Goal: Information Seeking & Learning: Learn about a topic

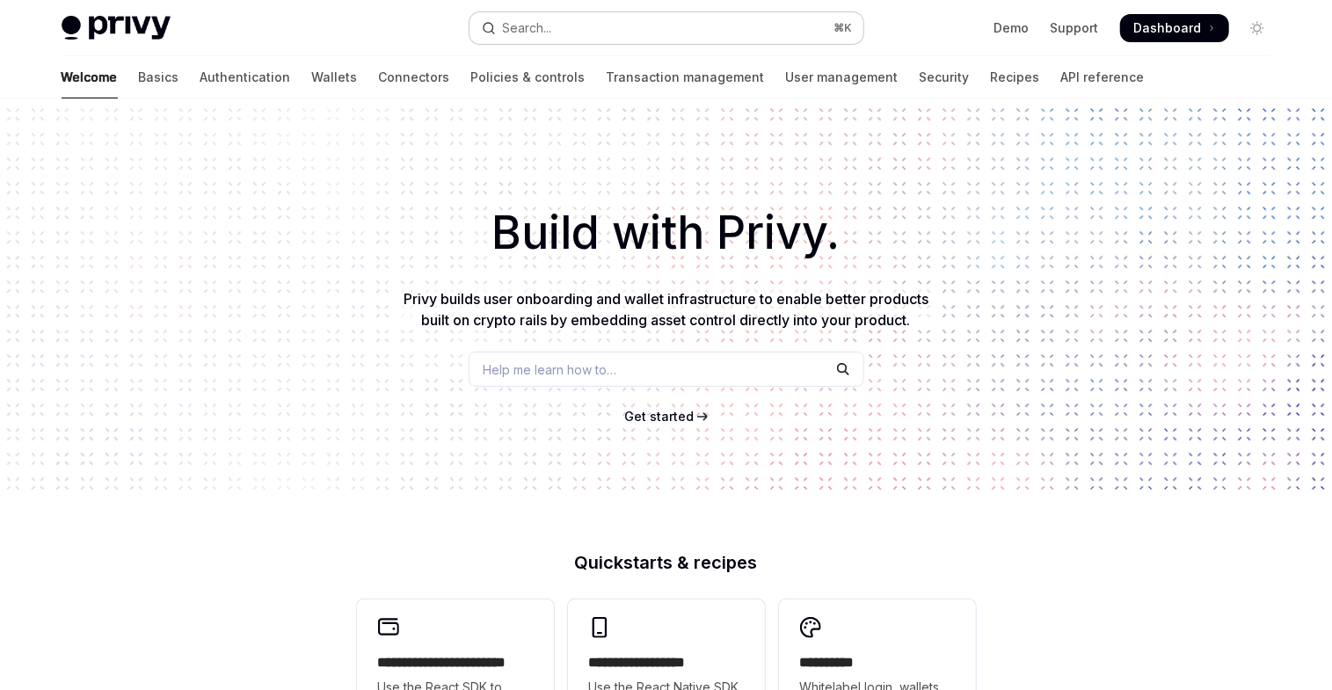
click at [648, 34] on button "Search... ⌘ K" at bounding box center [666, 28] width 394 height 32
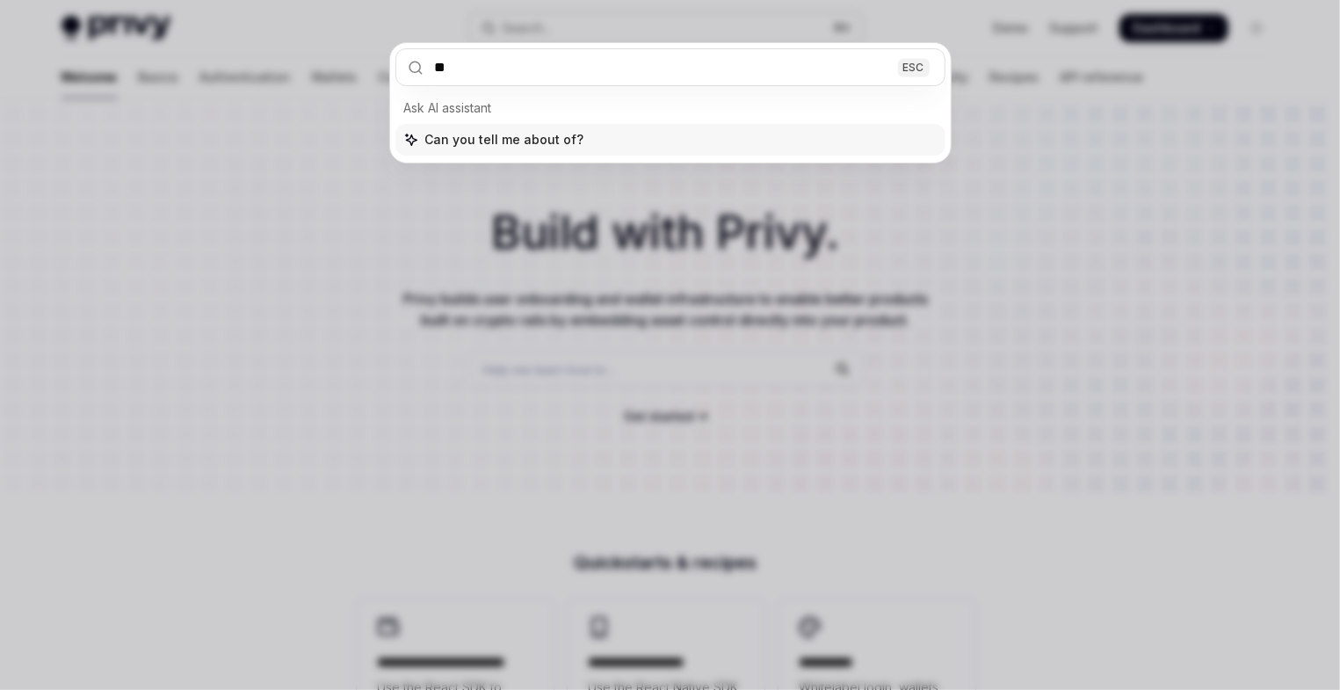
type input "***"
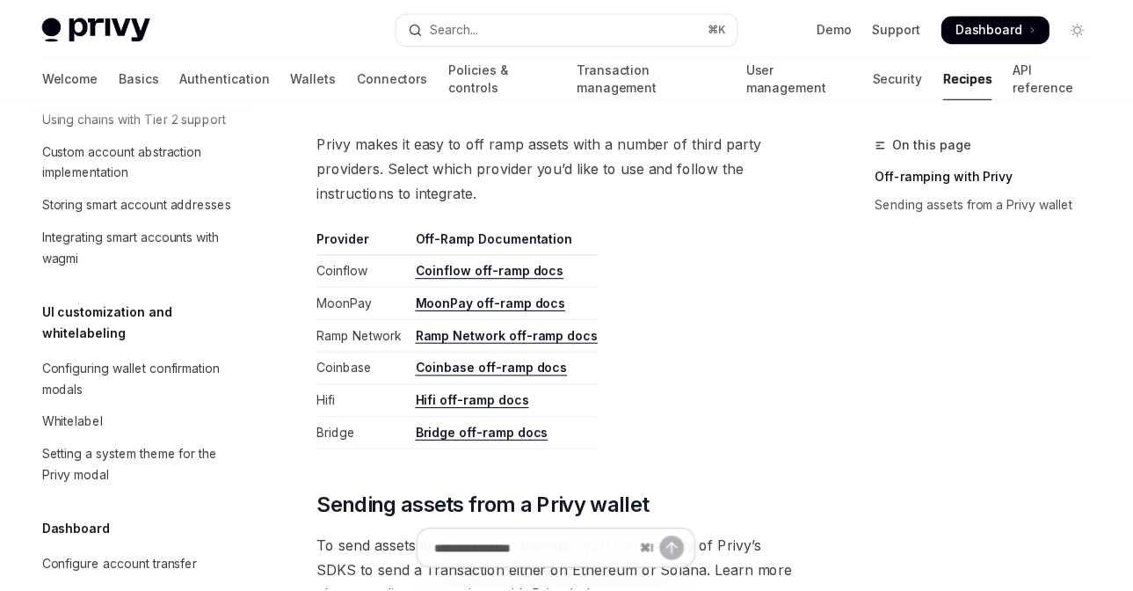
scroll to position [217, 0]
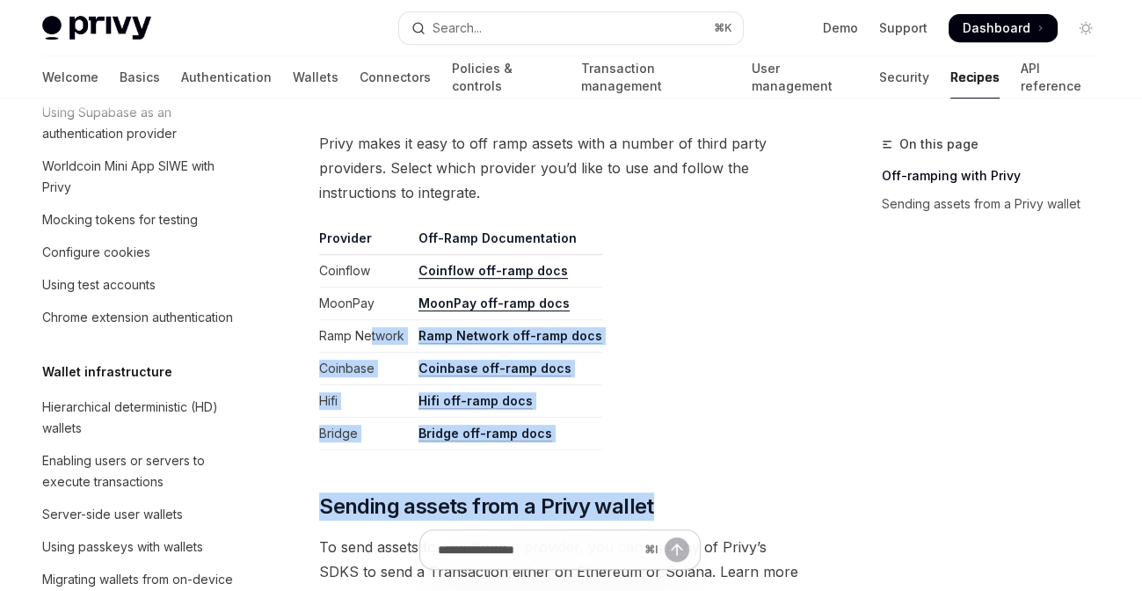
drag, startPoint x: 617, startPoint y: 470, endPoint x: 829, endPoint y: 475, distance: 211.9
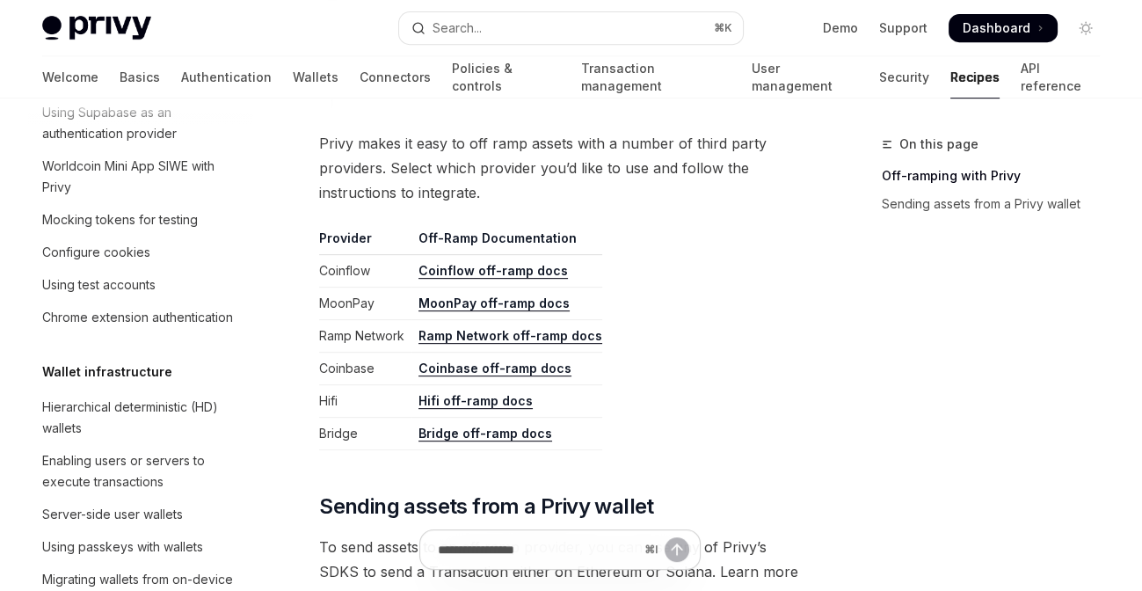
click at [847, 433] on div "On this page Off-ramping with Privy Sending assets from a Privy wallet" at bounding box center [979, 362] width 267 height 457
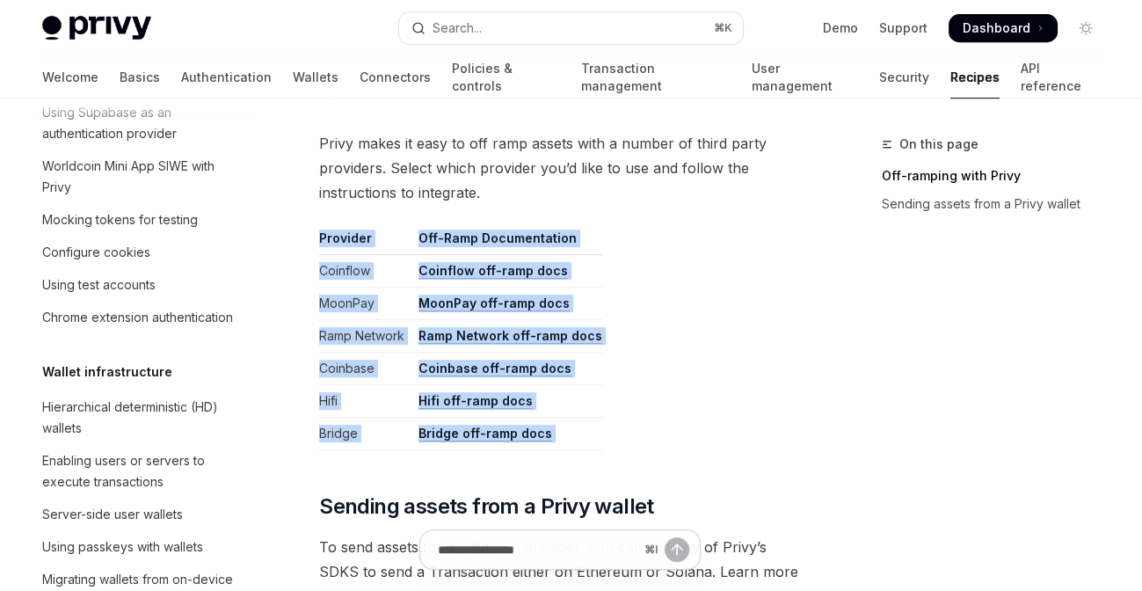
drag, startPoint x: 659, startPoint y: 435, endPoint x: 302, endPoint y: 198, distance: 428.6
click at [302, 198] on div "**********" at bounding box center [395, 65] width 818 height 1802
copy div "Provider Off-Ramp Documentation Coinflow Coinflow off-ramp docs MoonPay MoonPay…"
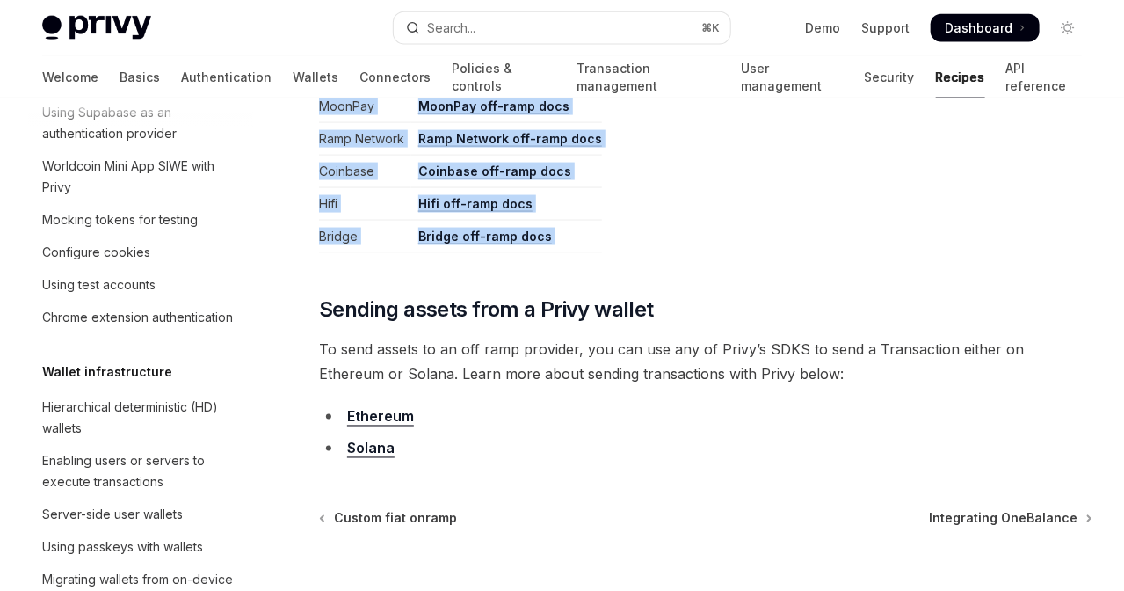
type textarea "*"
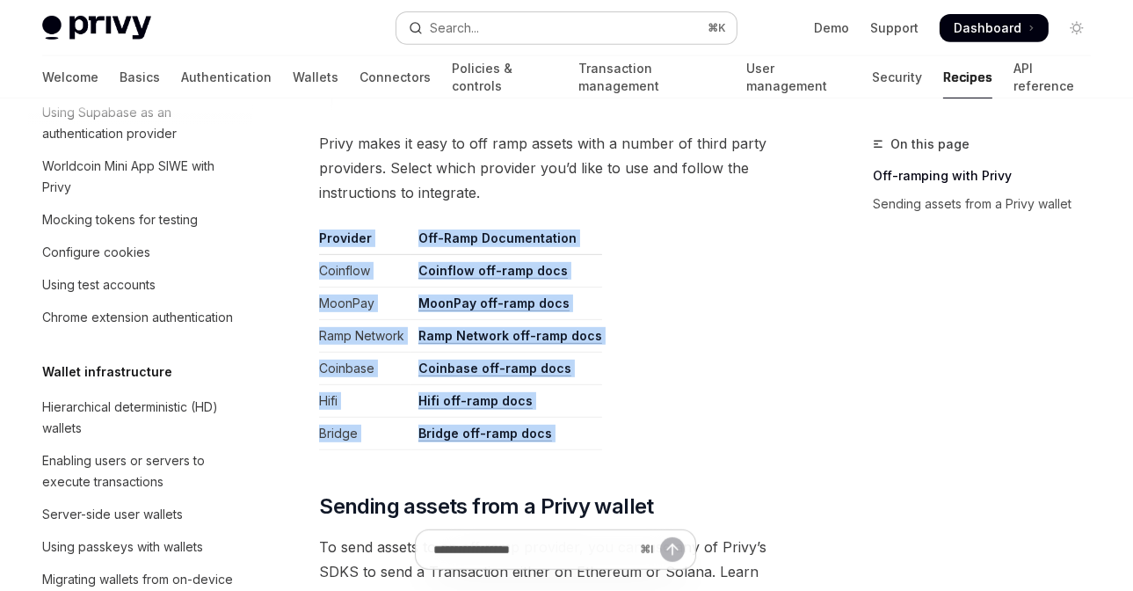
click at [443, 18] on div "Search..." at bounding box center [454, 28] width 49 height 21
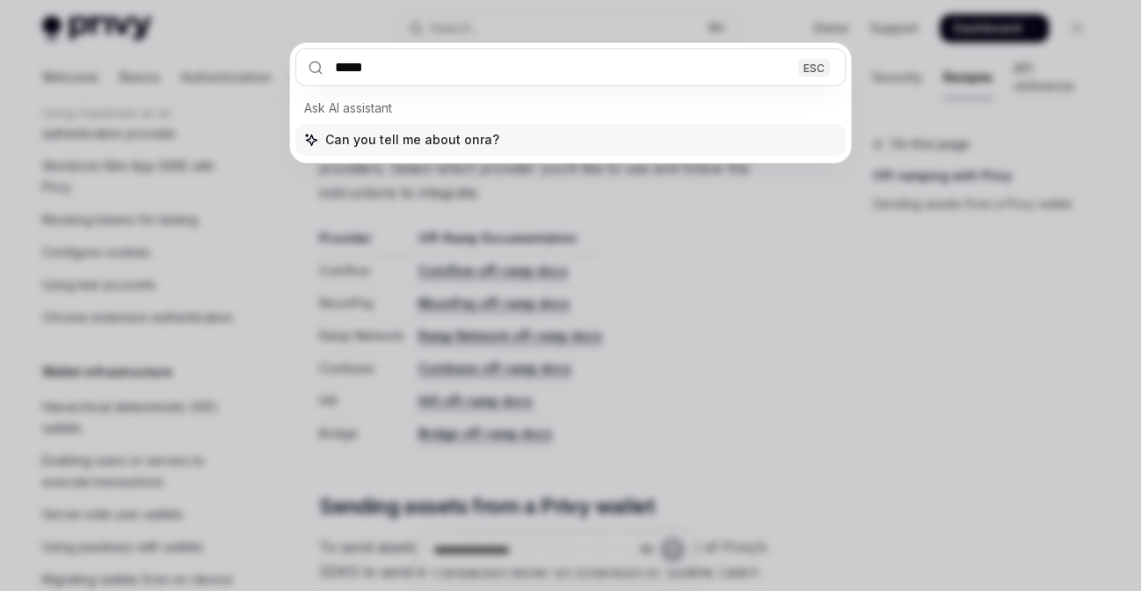
type input "******"
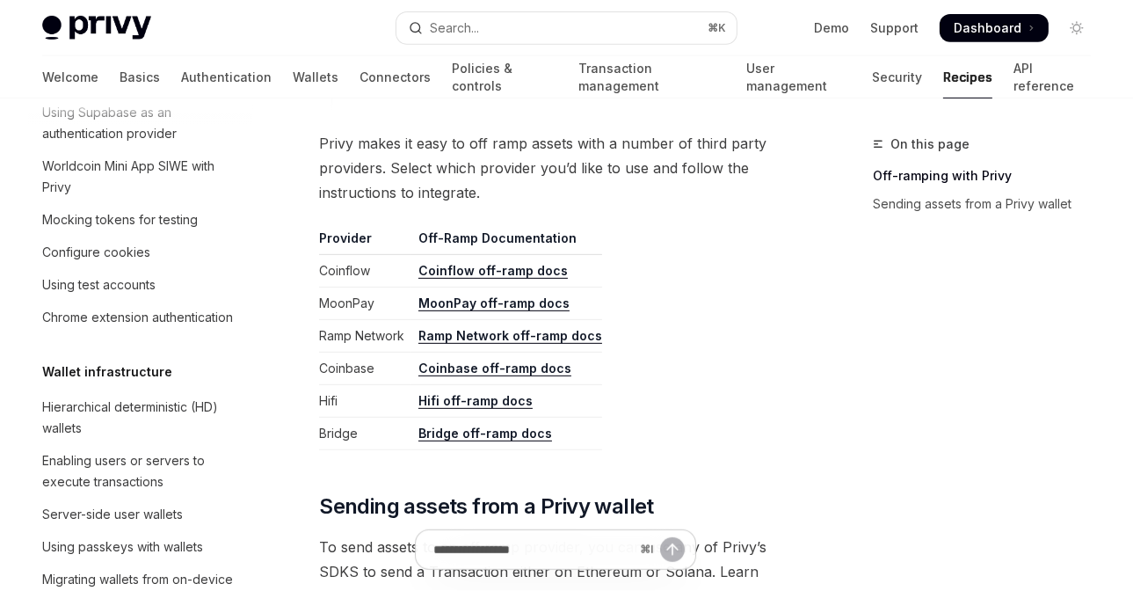
type textarea "*"
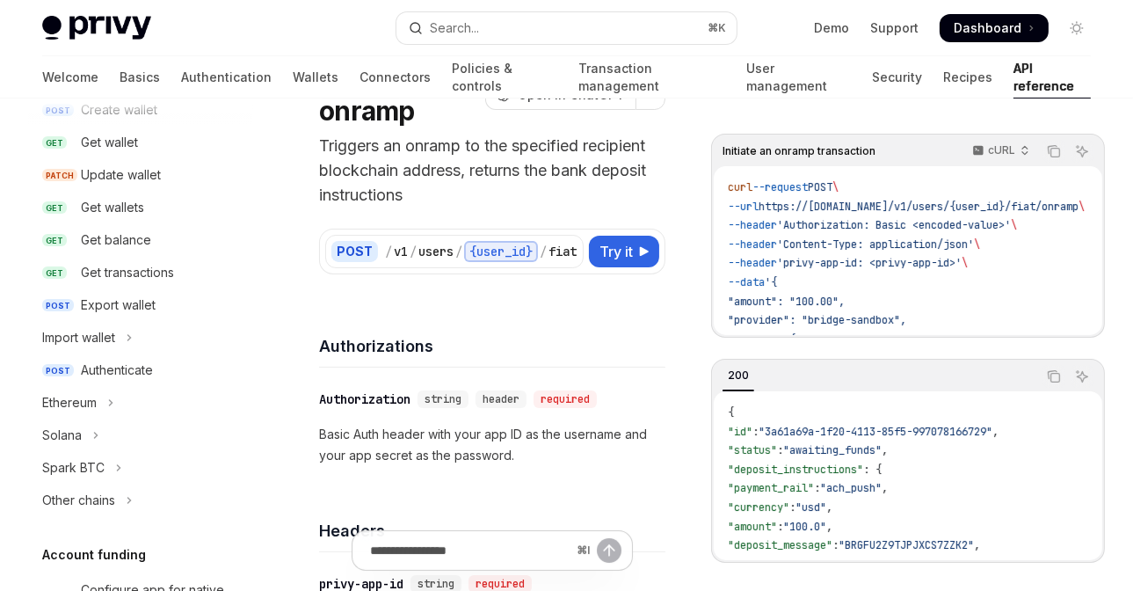
scroll to position [635, 0]
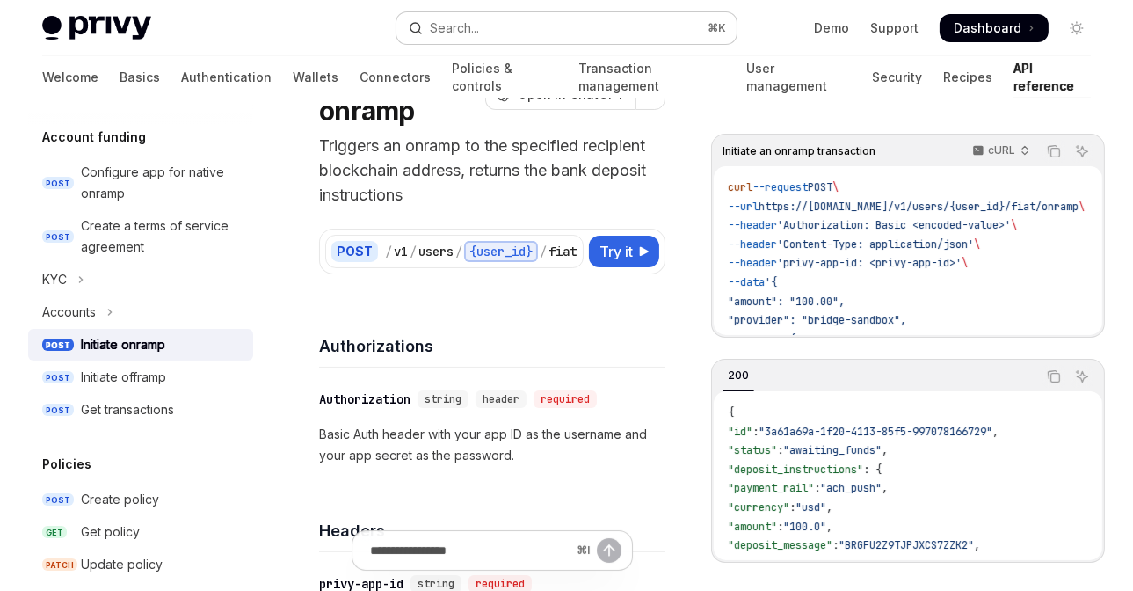
click at [523, 25] on button "Search... ⌘ K" at bounding box center [566, 28] width 340 height 32
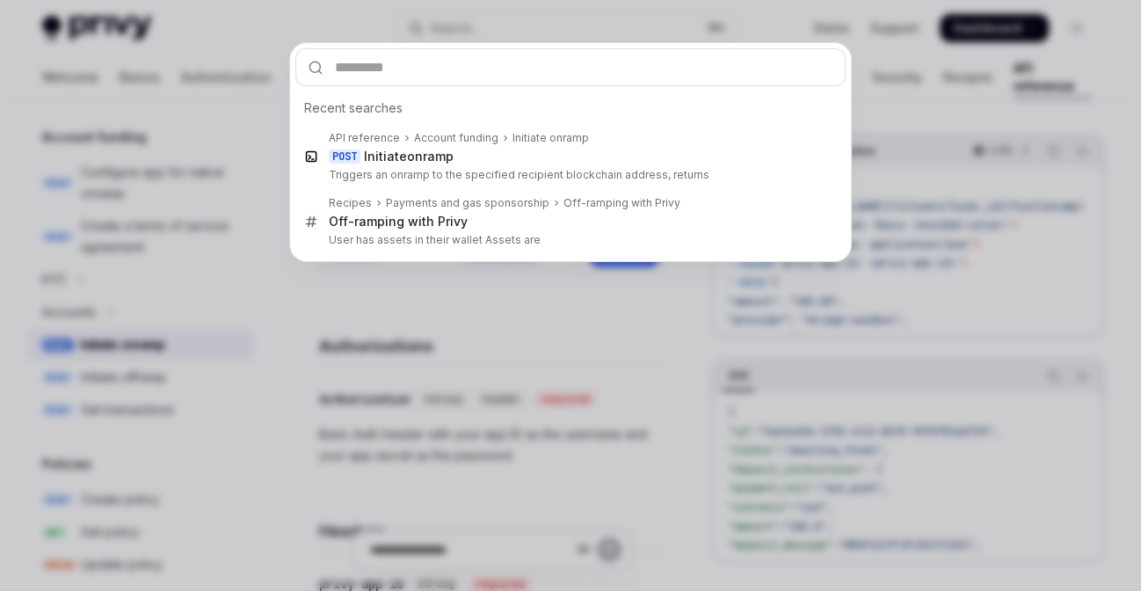
click at [528, 439] on div "Recent searches API reference Account funding Initiate onramp POST Initiate onr…" at bounding box center [570, 295] width 1141 height 591
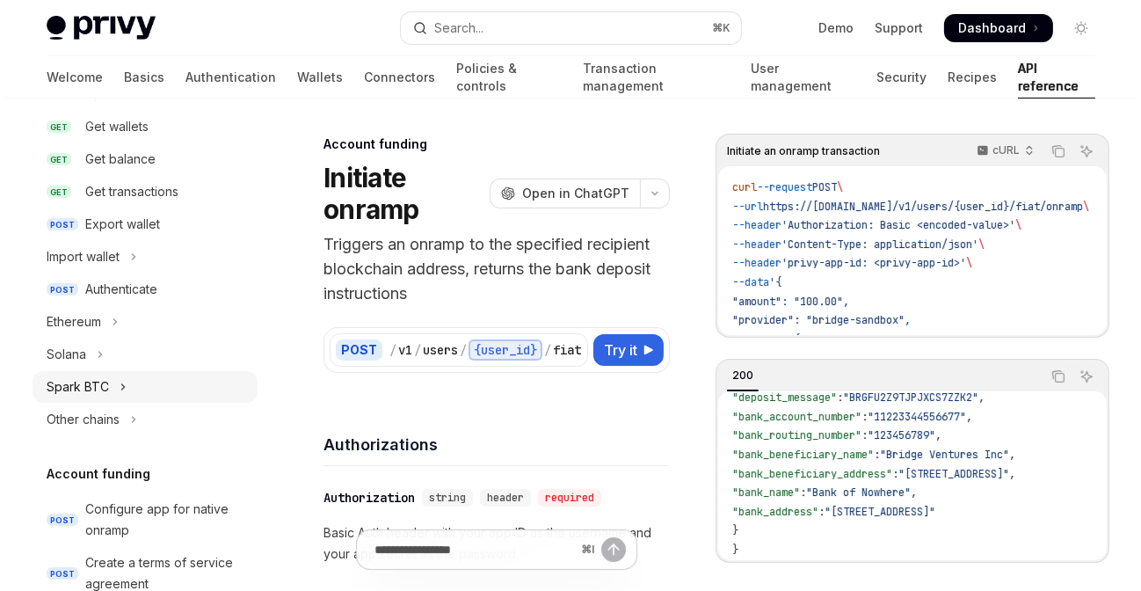
scroll to position [279, 0]
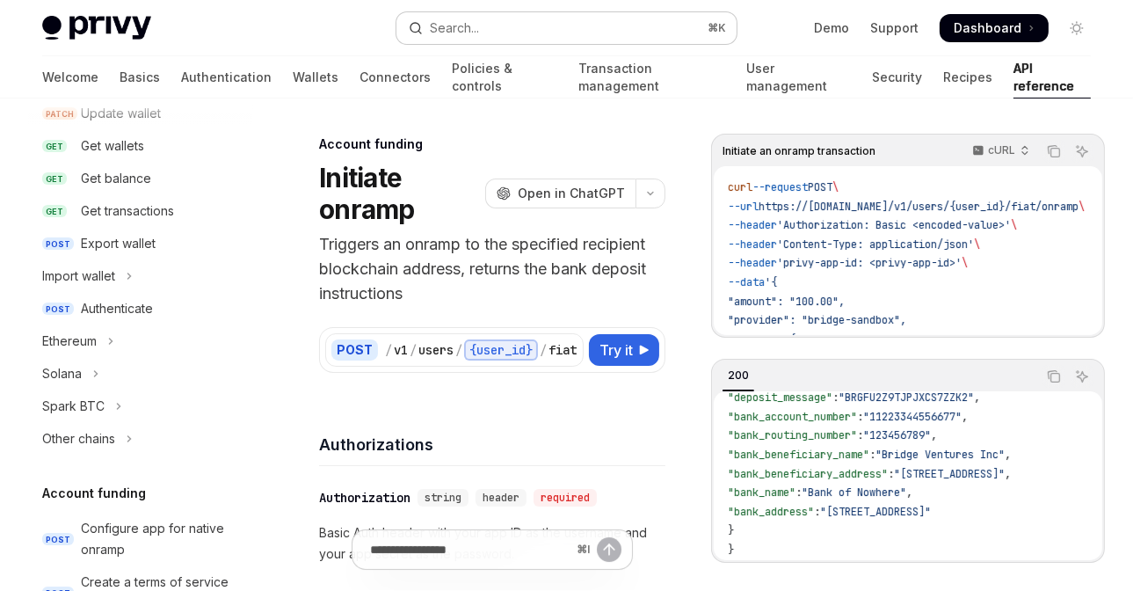
click at [497, 32] on button "Search... ⌘ K" at bounding box center [566, 28] width 340 height 32
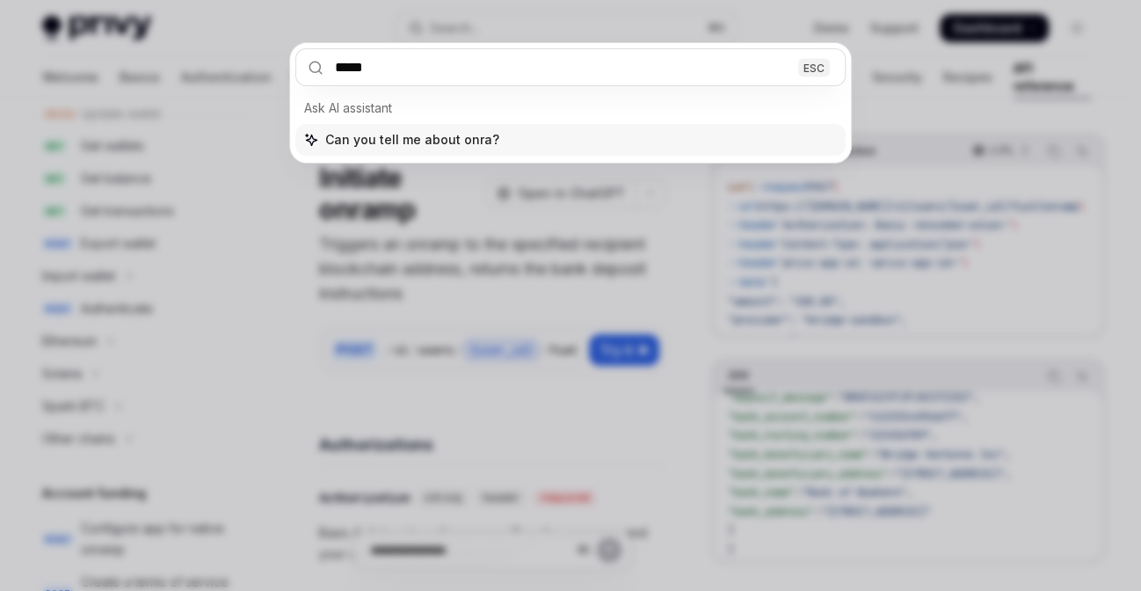
type input "******"
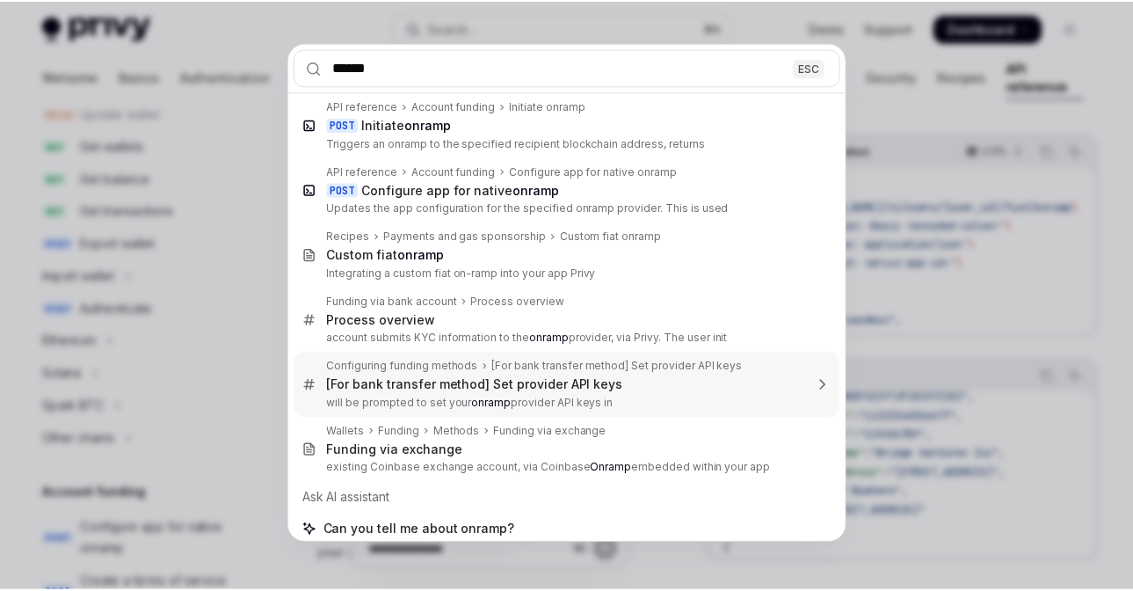
scroll to position [10, 0]
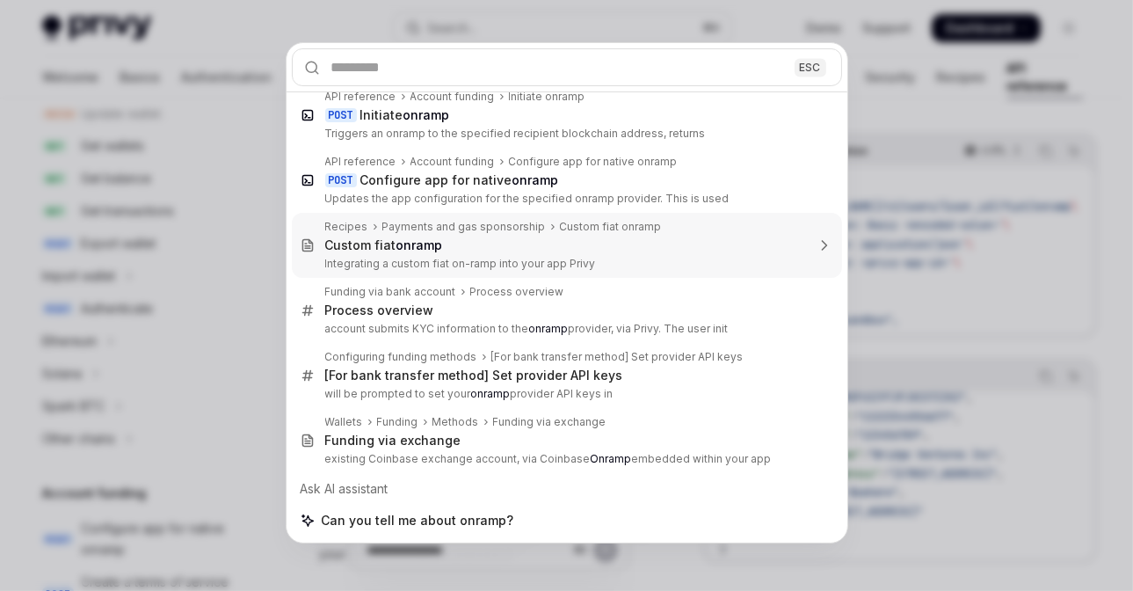
type textarea "*"
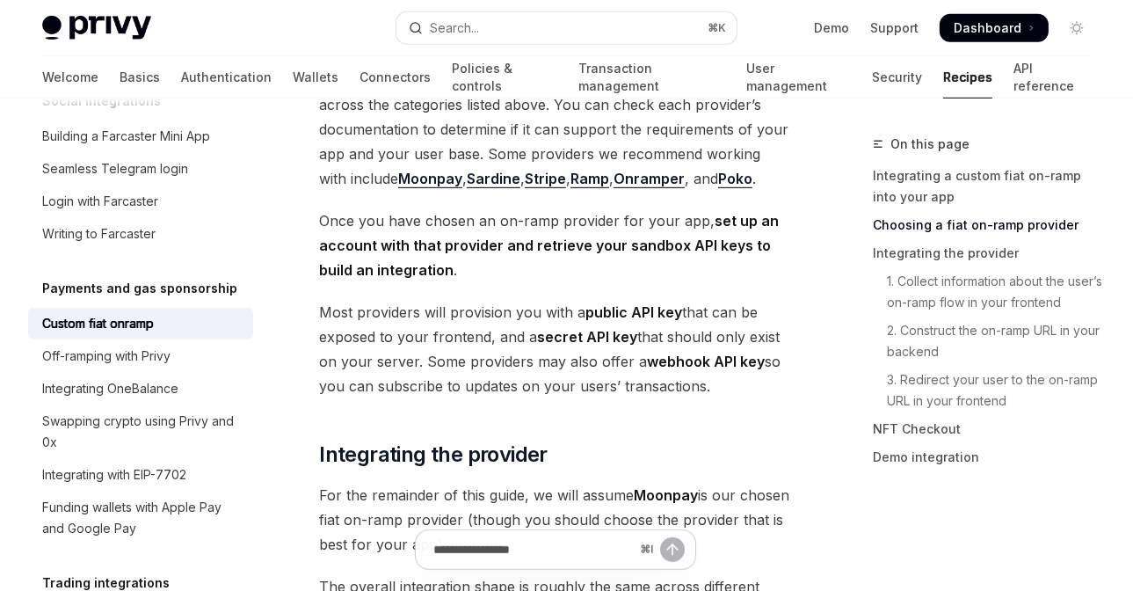
scroll to position [879, 0]
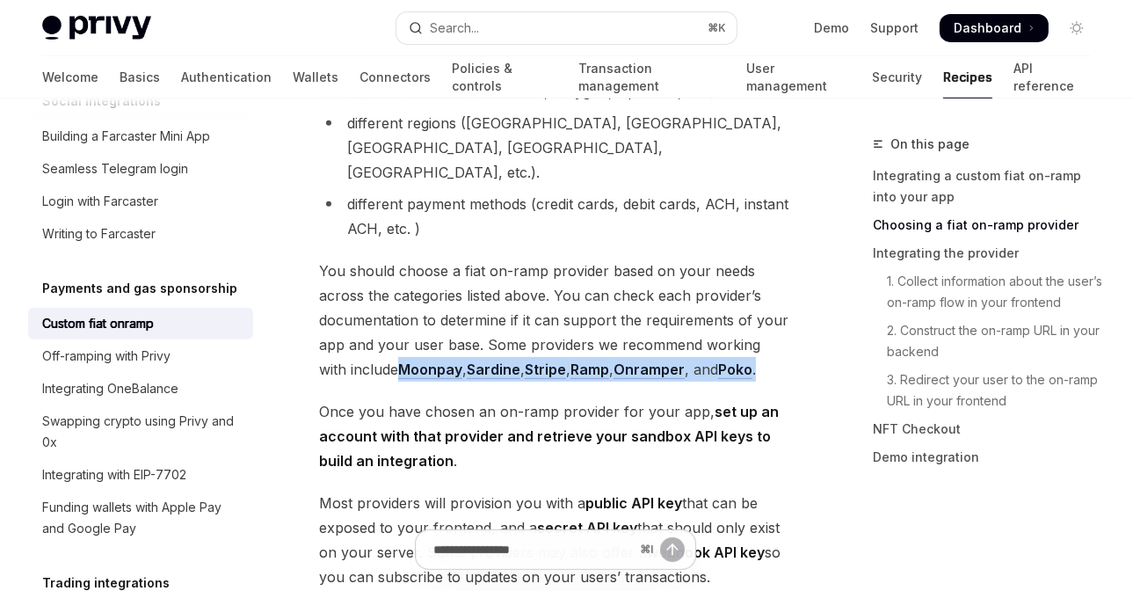
drag, startPoint x: 683, startPoint y: 328, endPoint x: 373, endPoint y: 323, distance: 310.3
click at [373, 323] on span "You should choose a fiat on-ramp provider based on your needs across the catego…" at bounding box center [555, 319] width 473 height 123
copy span "Moonpay , Sardine , Stripe , Ramp , Onramper , and [PERSON_NAME] ."
click at [491, 548] on input "Ask a question..." at bounding box center [533, 549] width 284 height 39
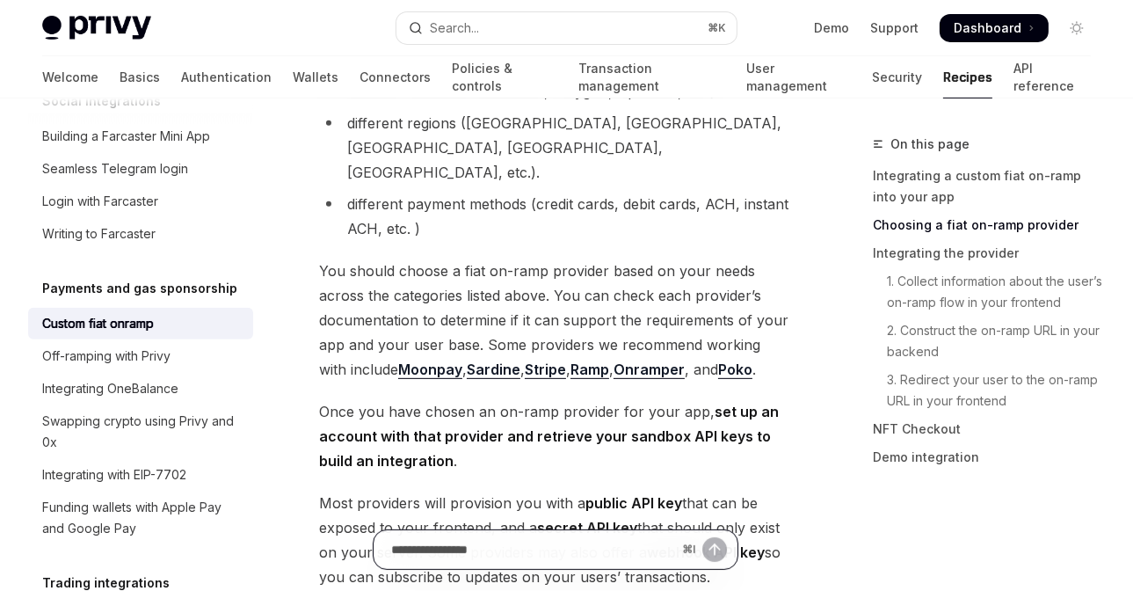
paste input "**********"
type input "**********"
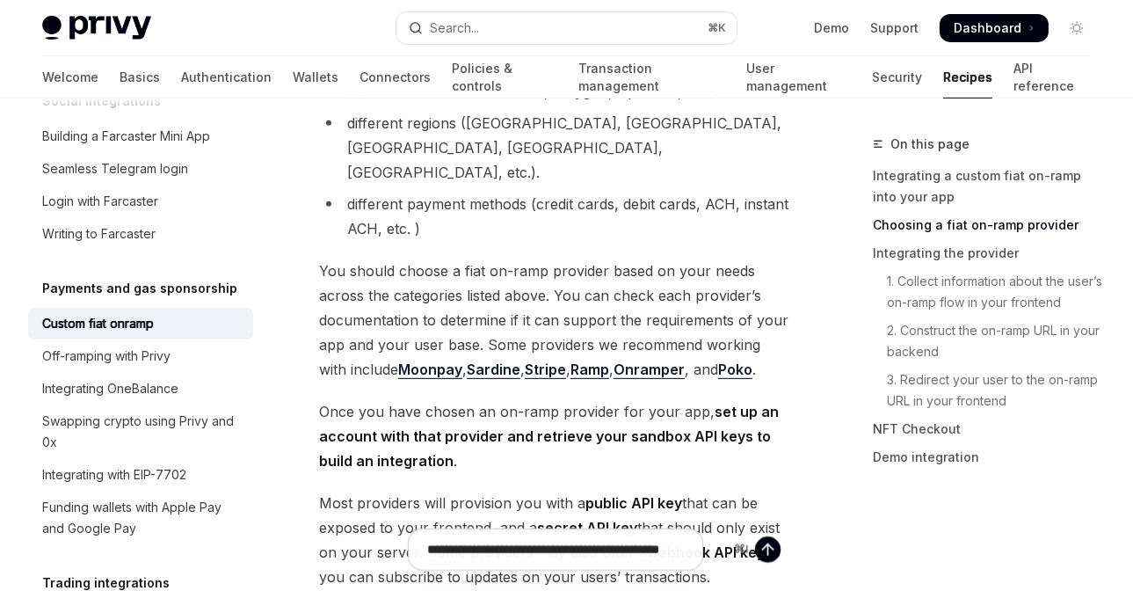
type textarea "*"
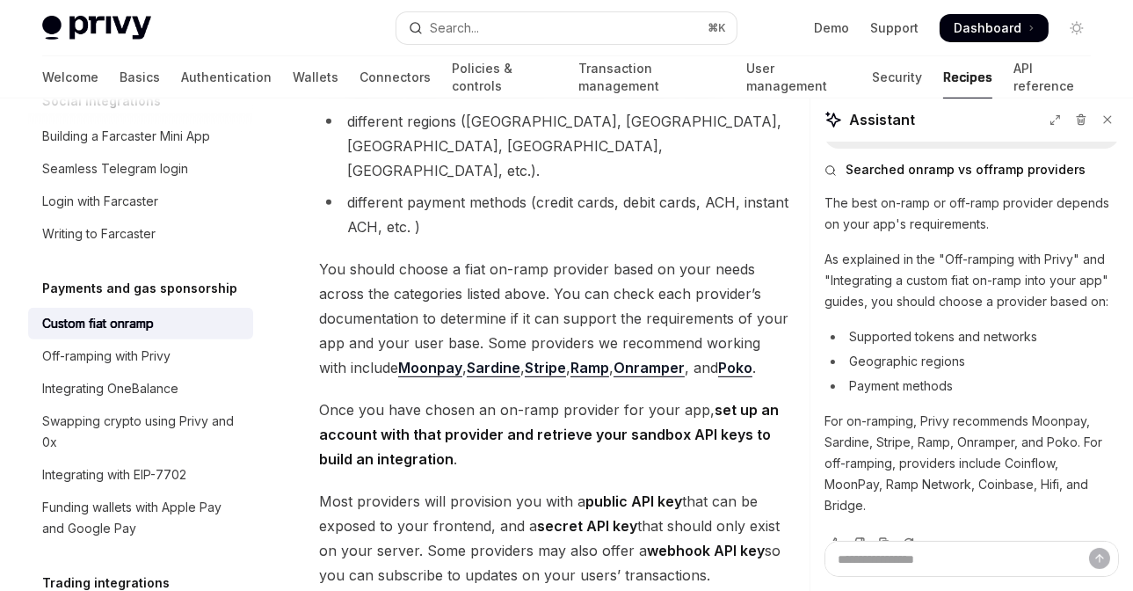
scroll to position [37, 0]
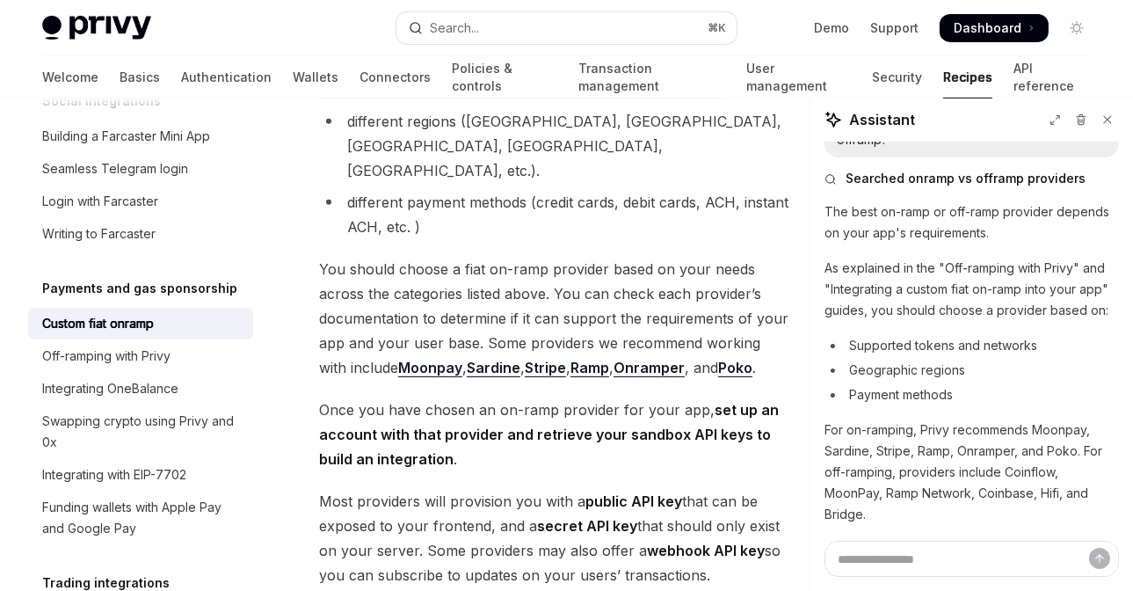
click at [616, 492] on strong "public API key" at bounding box center [633, 501] width 97 height 18
click at [527, 401] on strong "set up an account with that provider and retrieve your sandbox API keys to buil…" at bounding box center [549, 434] width 460 height 67
click at [198, 367] on div "Off-ramping with Privy" at bounding box center [142, 355] width 200 height 21
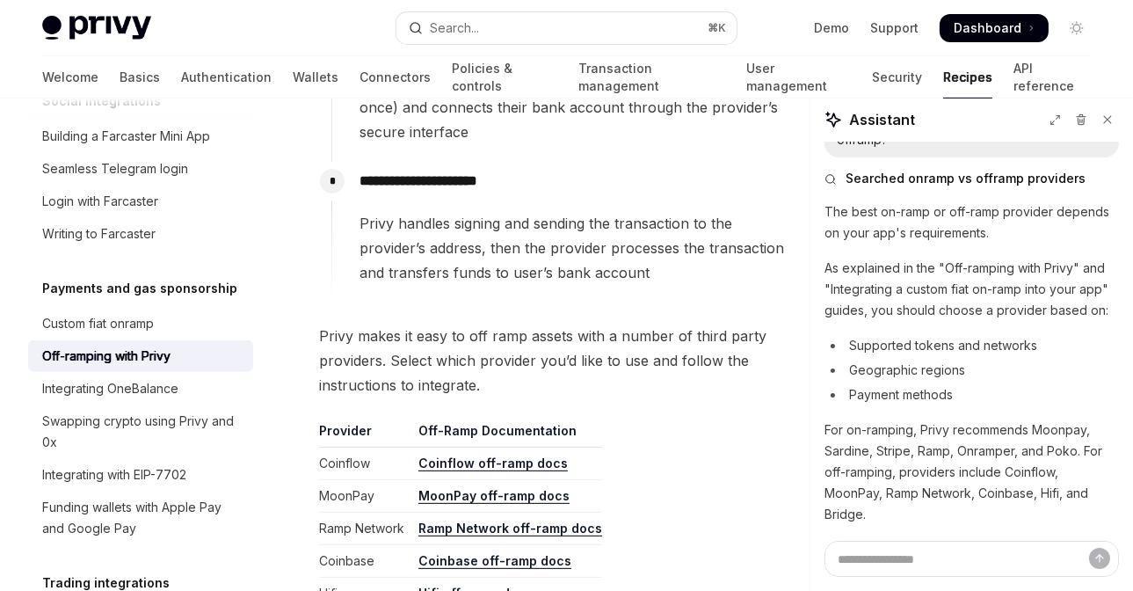
scroll to position [965, 0]
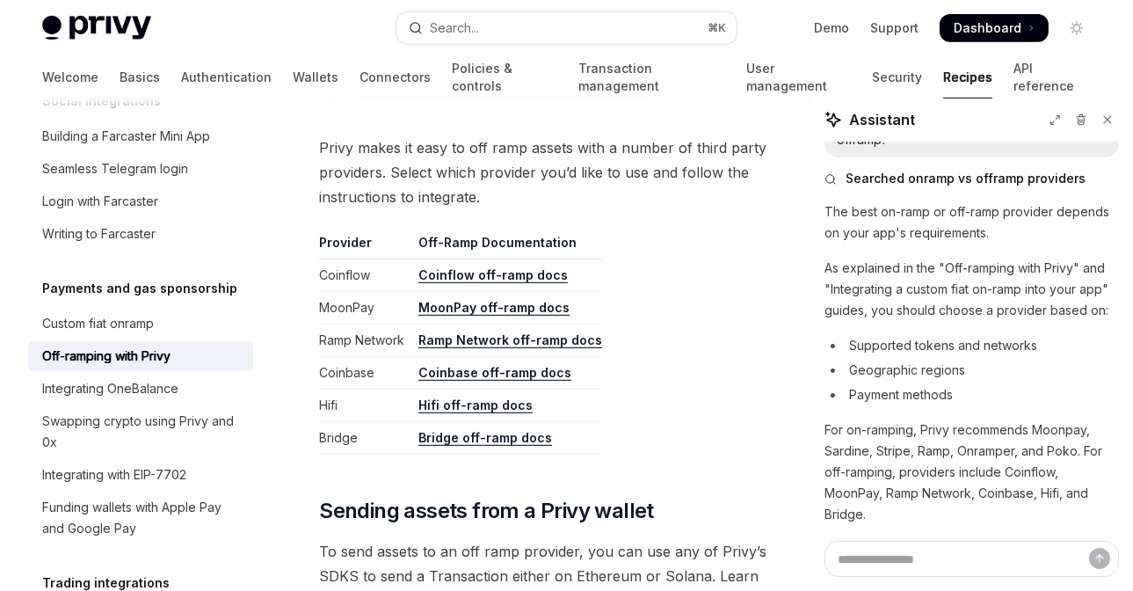
click at [461, 272] on link "Coinflow off-ramp docs" at bounding box center [492, 275] width 149 height 16
click at [465, 306] on link "MoonPay off-ramp docs" at bounding box center [493, 308] width 151 height 16
click at [482, 335] on link "Ramp Network off-ramp docs" at bounding box center [510, 340] width 184 height 16
click at [468, 375] on link "Coinbase off-ramp docs" at bounding box center [494, 373] width 153 height 16
click at [469, 404] on link "Hifi off-ramp docs" at bounding box center [475, 405] width 114 height 16
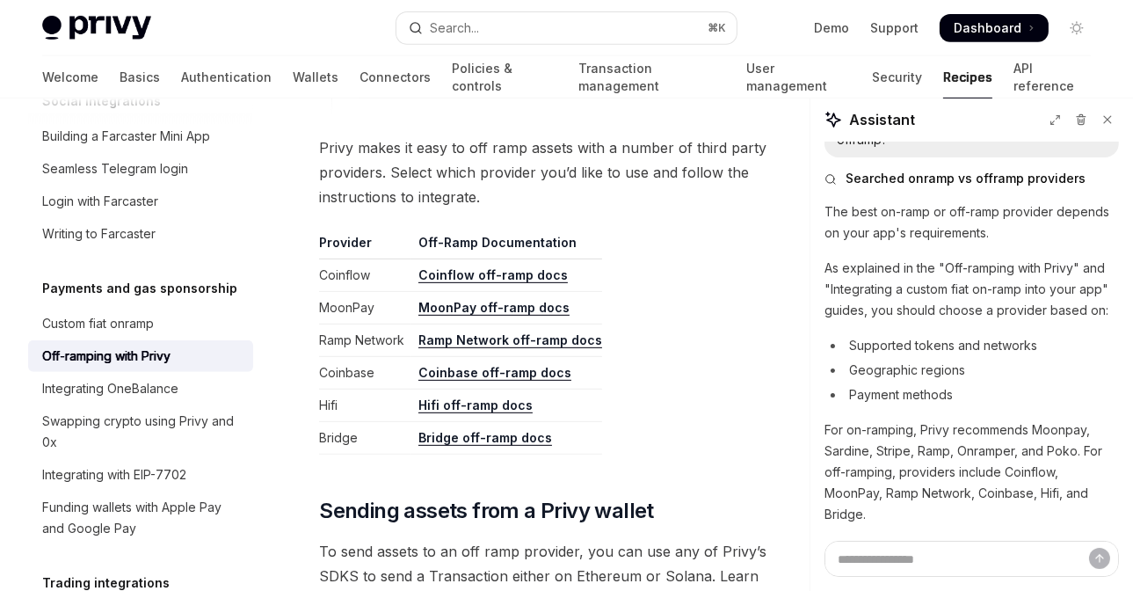
click at [475, 438] on link "Bridge off-ramp docs" at bounding box center [485, 438] width 134 height 16
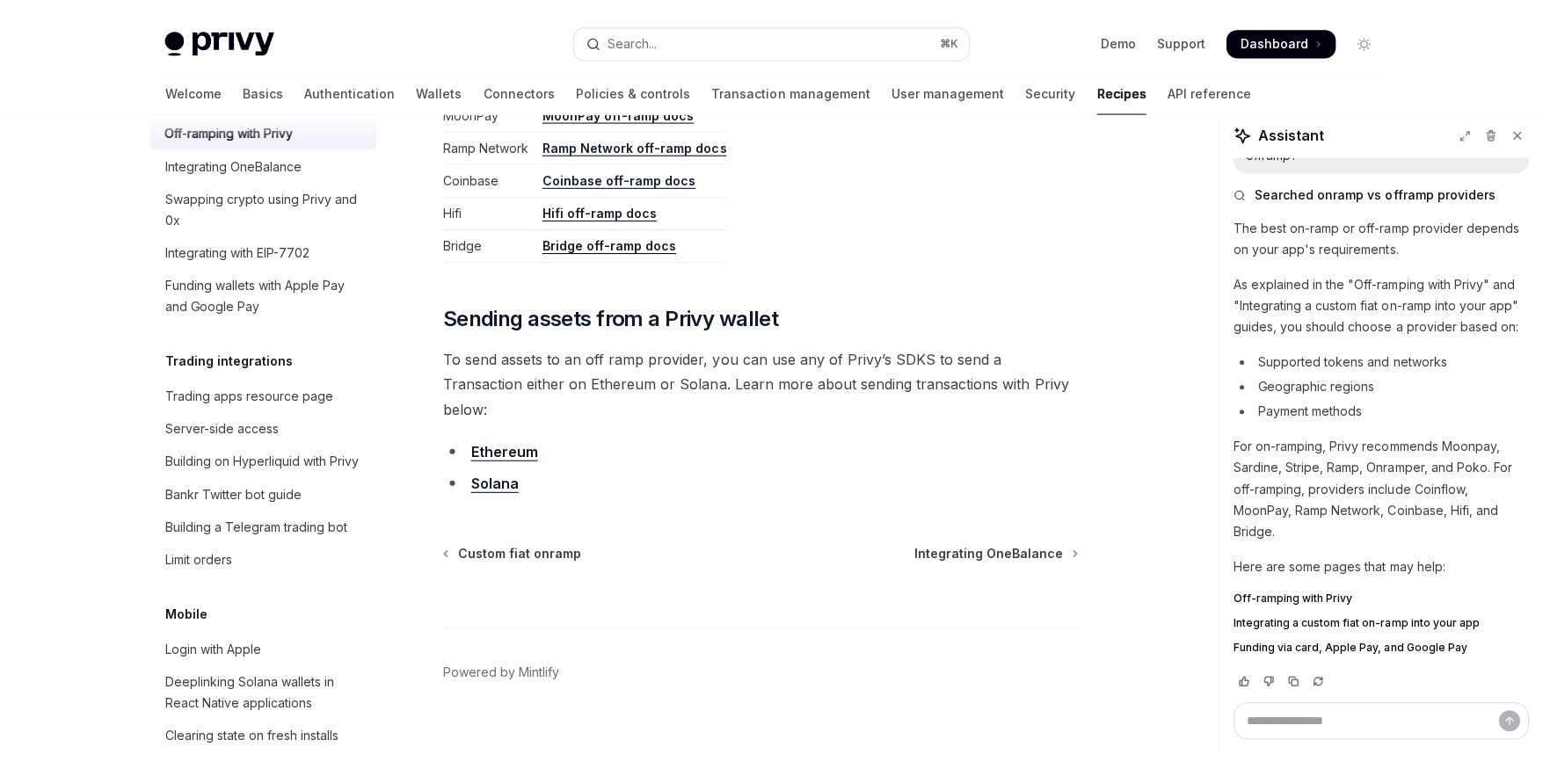
scroll to position [951, 0]
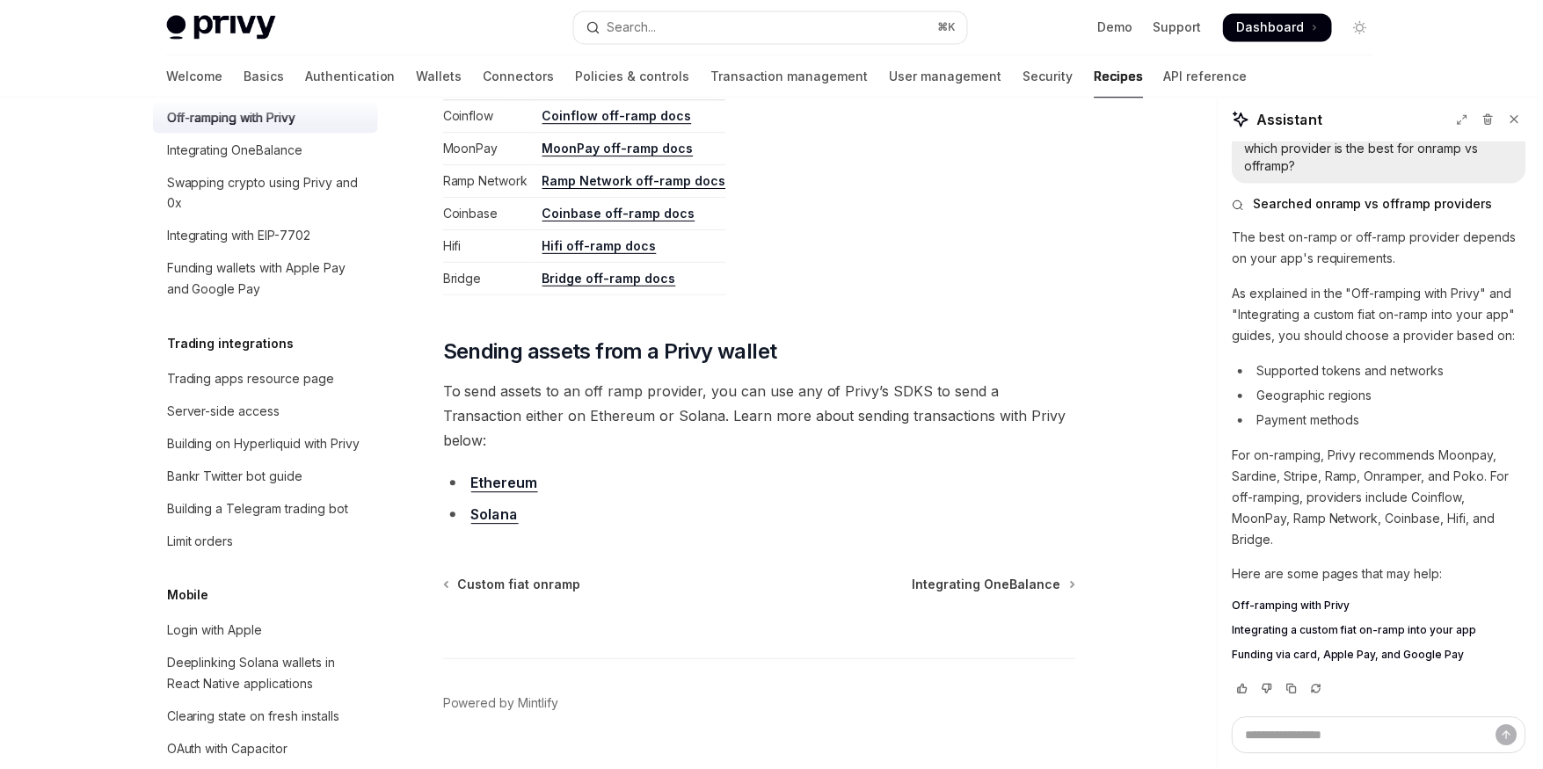
type textarea "*"
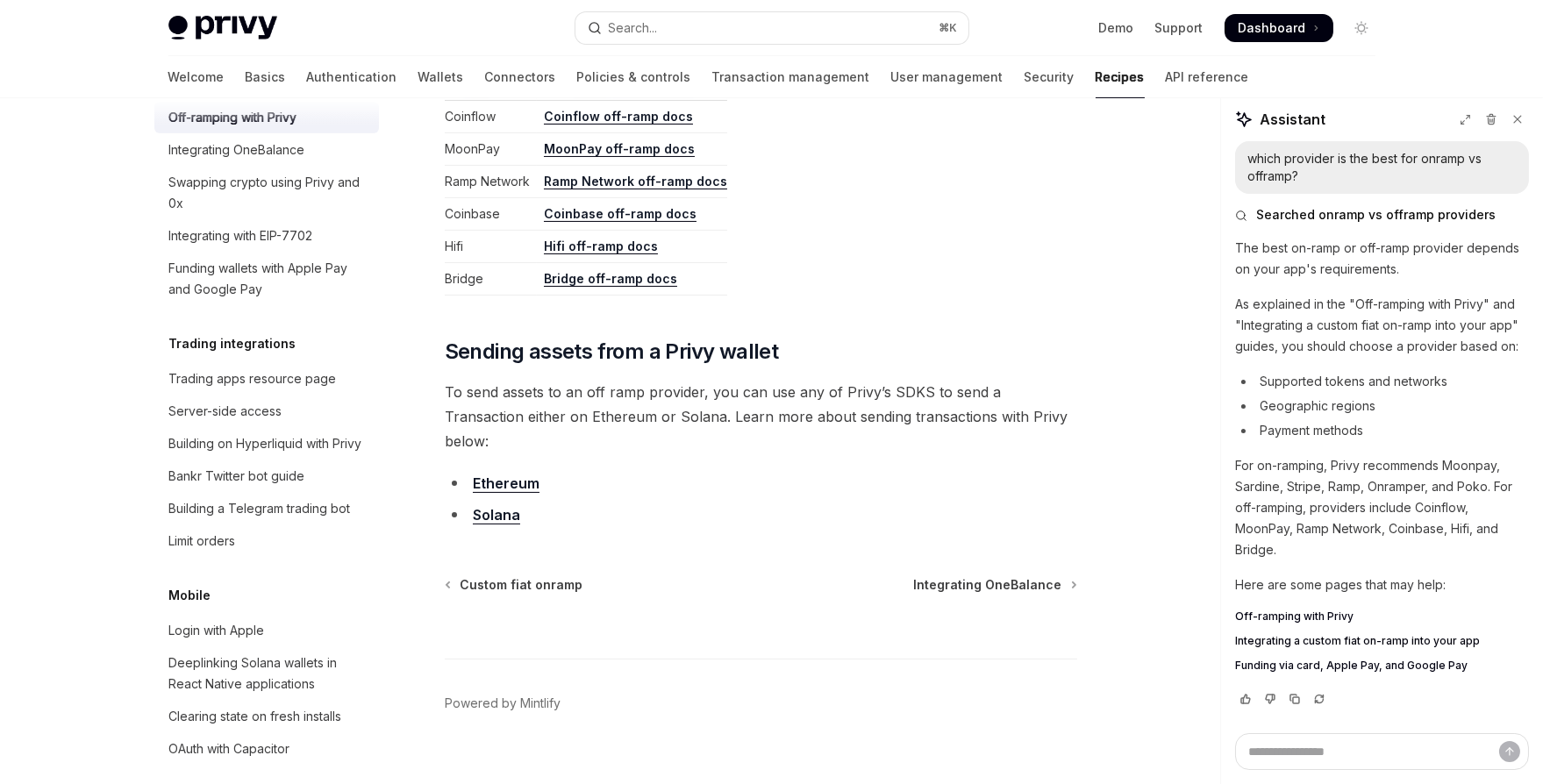
scroll to position [0, 0]
click at [1328, 687] on textarea "Ask a question..." at bounding box center [1382, 751] width 293 height 37
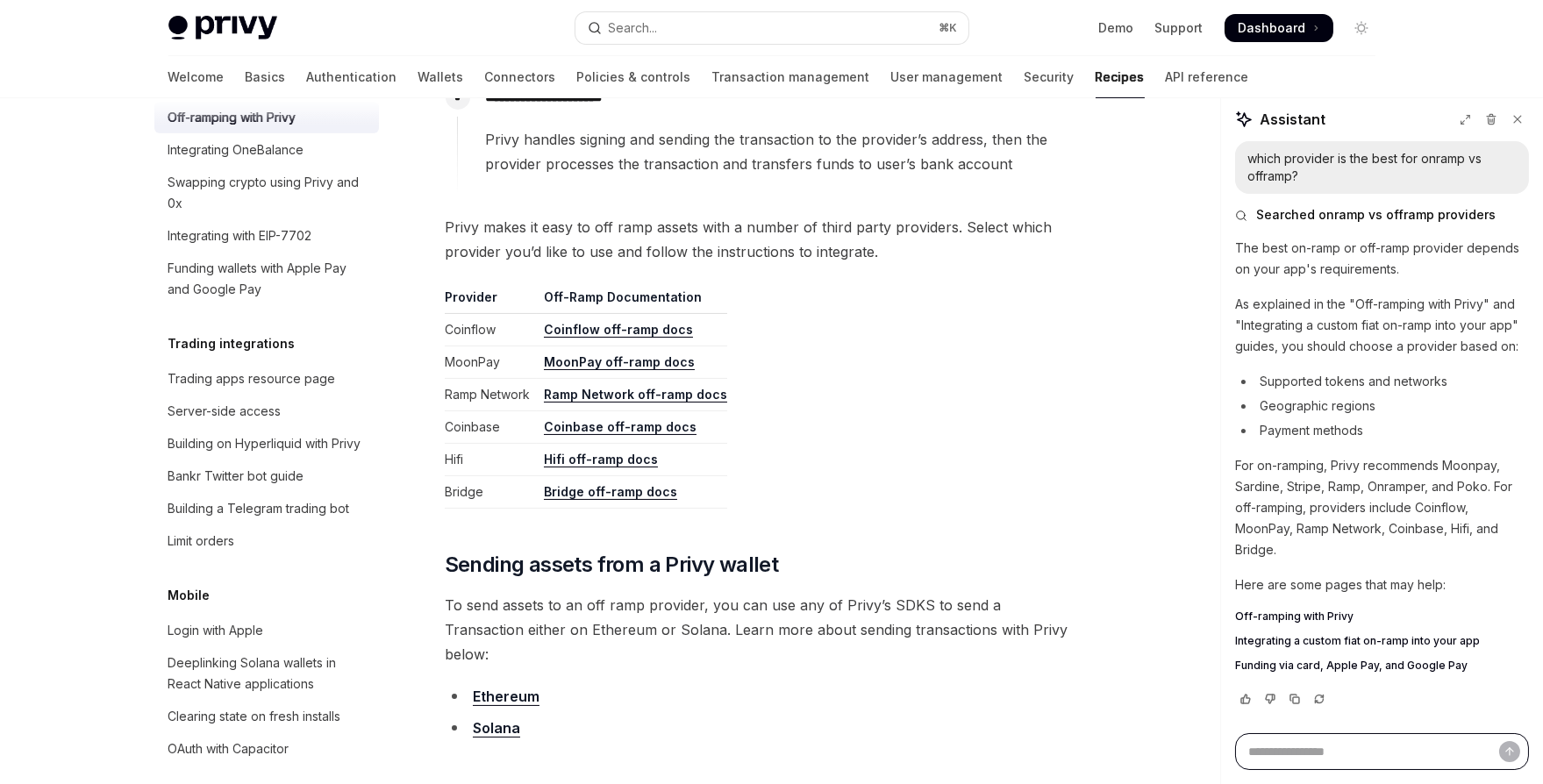
scroll to position [744, 0]
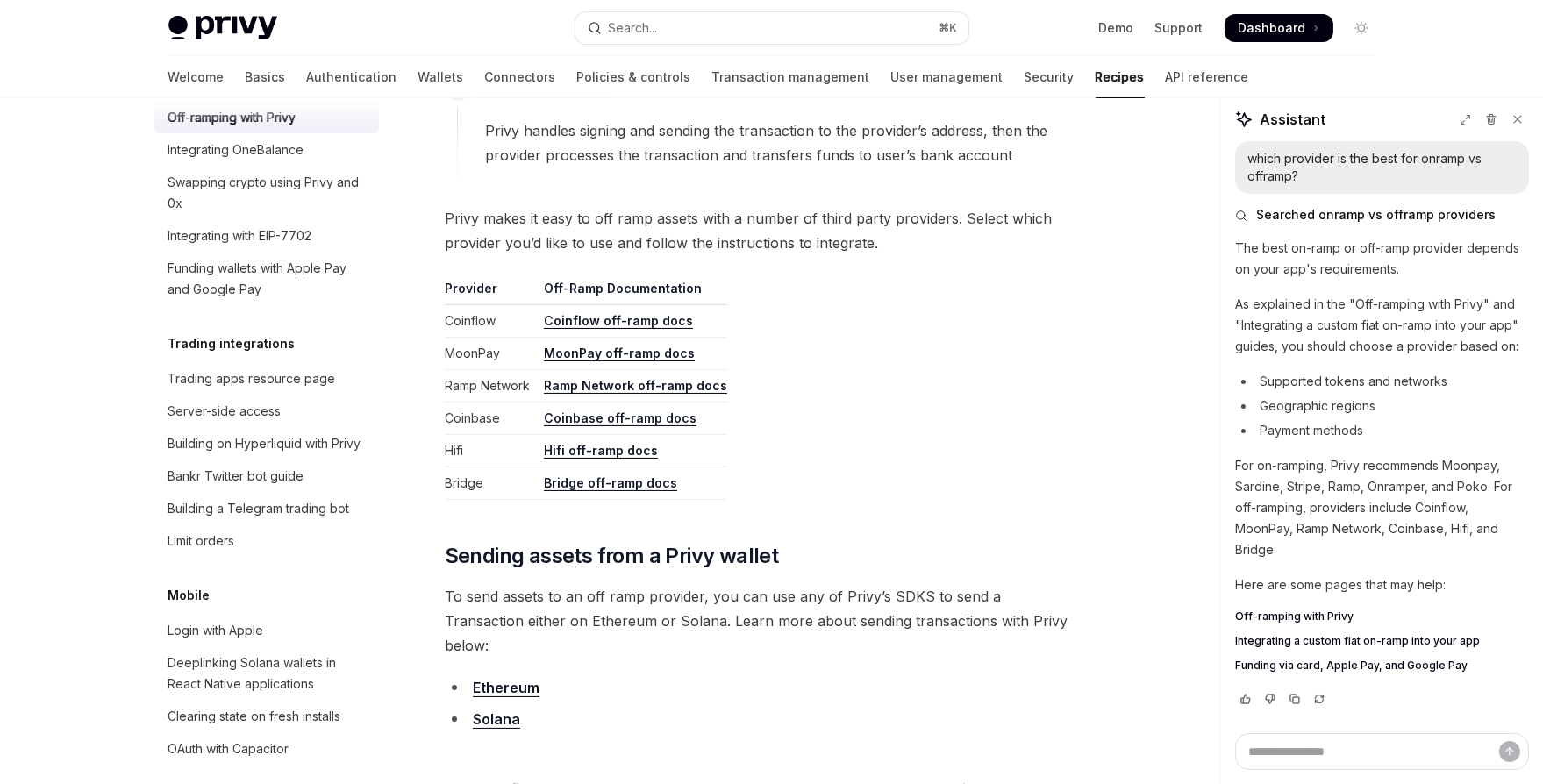
click at [1328, 463] on p "For on-ramping, Privy recommends Moonpay, Sardine, Stripe, Ramp, Onramper, and …" at bounding box center [1382, 507] width 293 height 105
copy p "Moonpay"
click at [1328, 687] on textarea "Ask a question..." at bounding box center [1382, 751] width 293 height 37
paste textarea "**********"
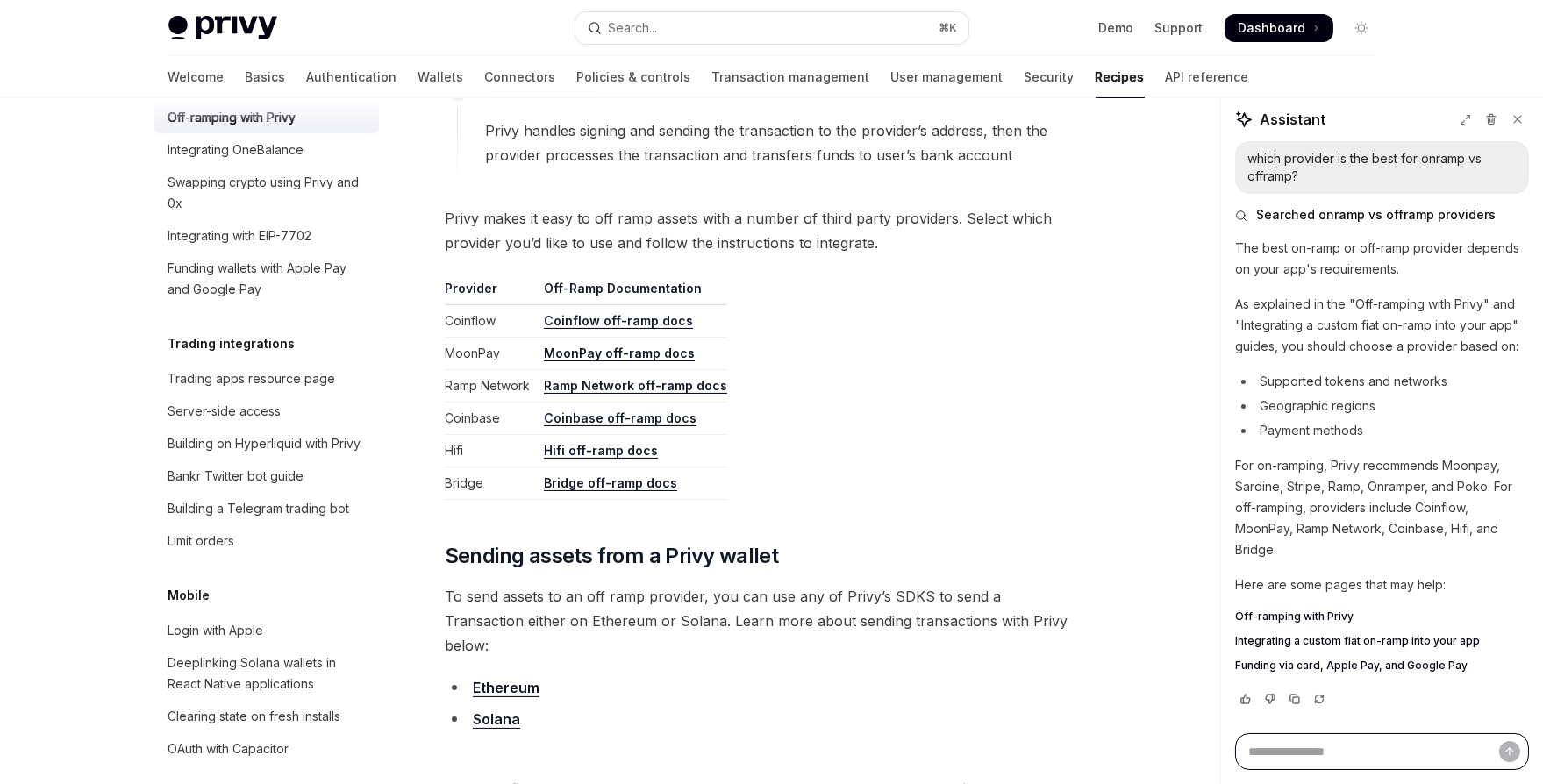
type textarea "**********"
type textarea "*"
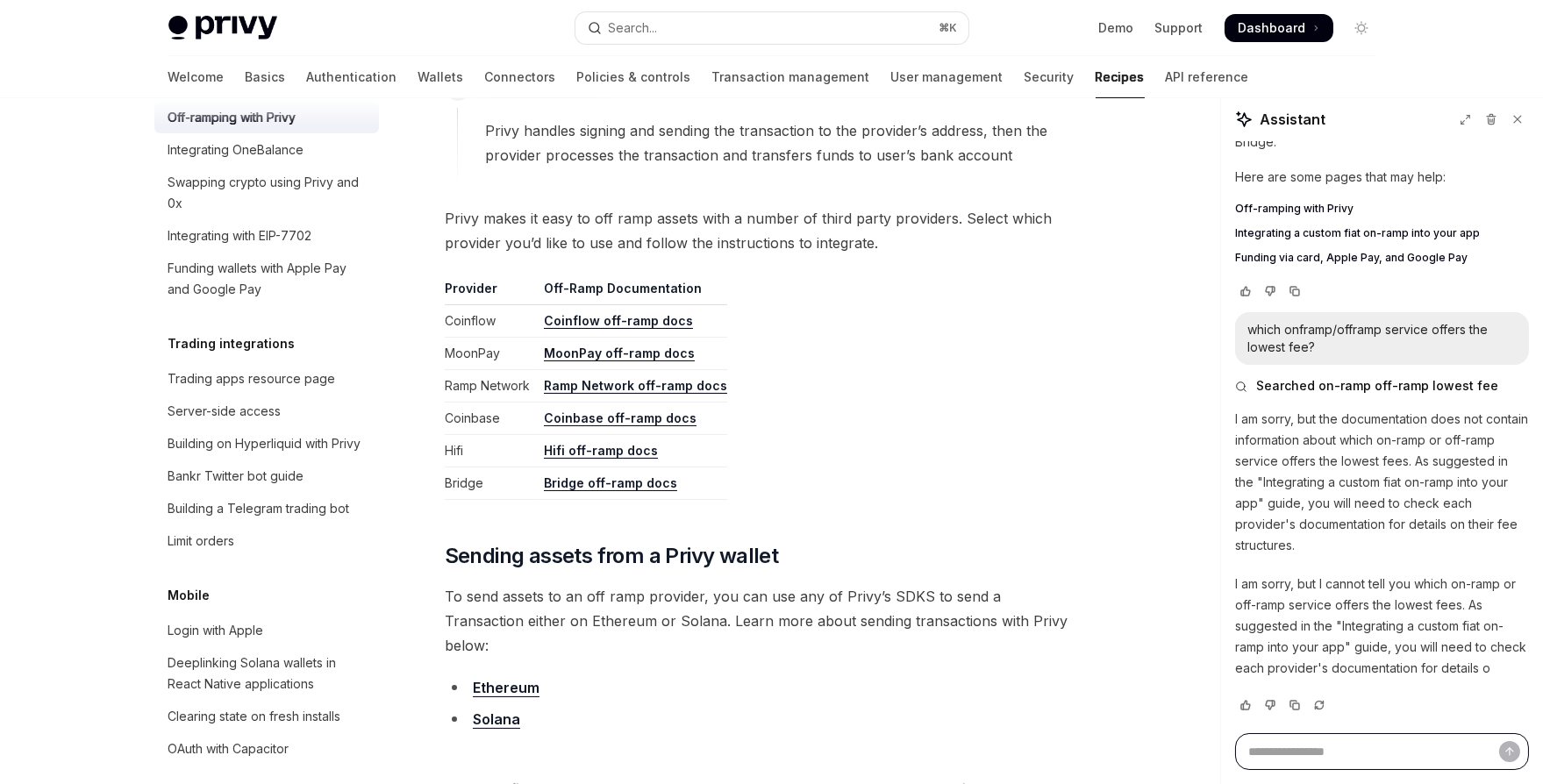
scroll to position [450, 0]
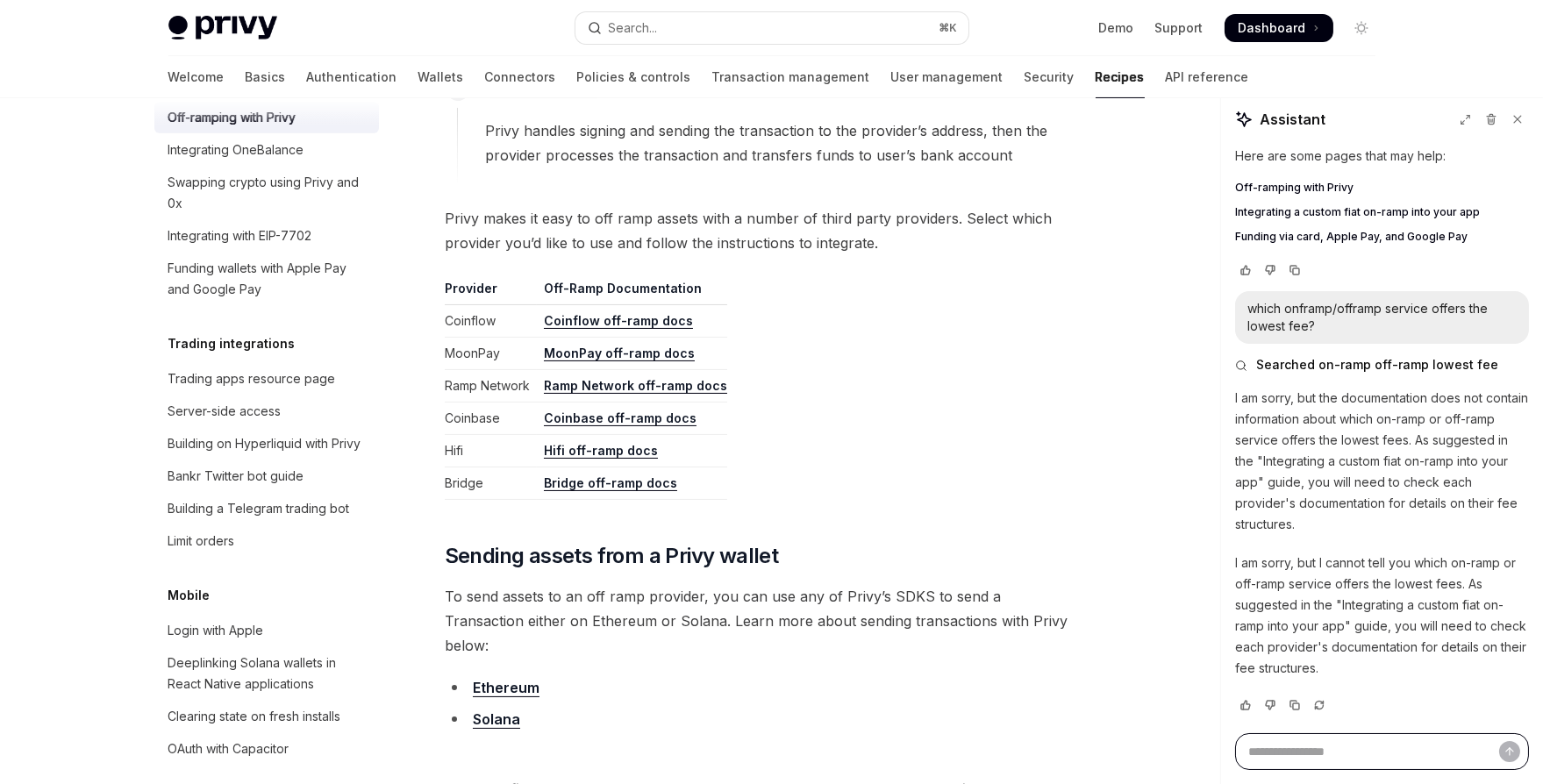
type textarea "*"
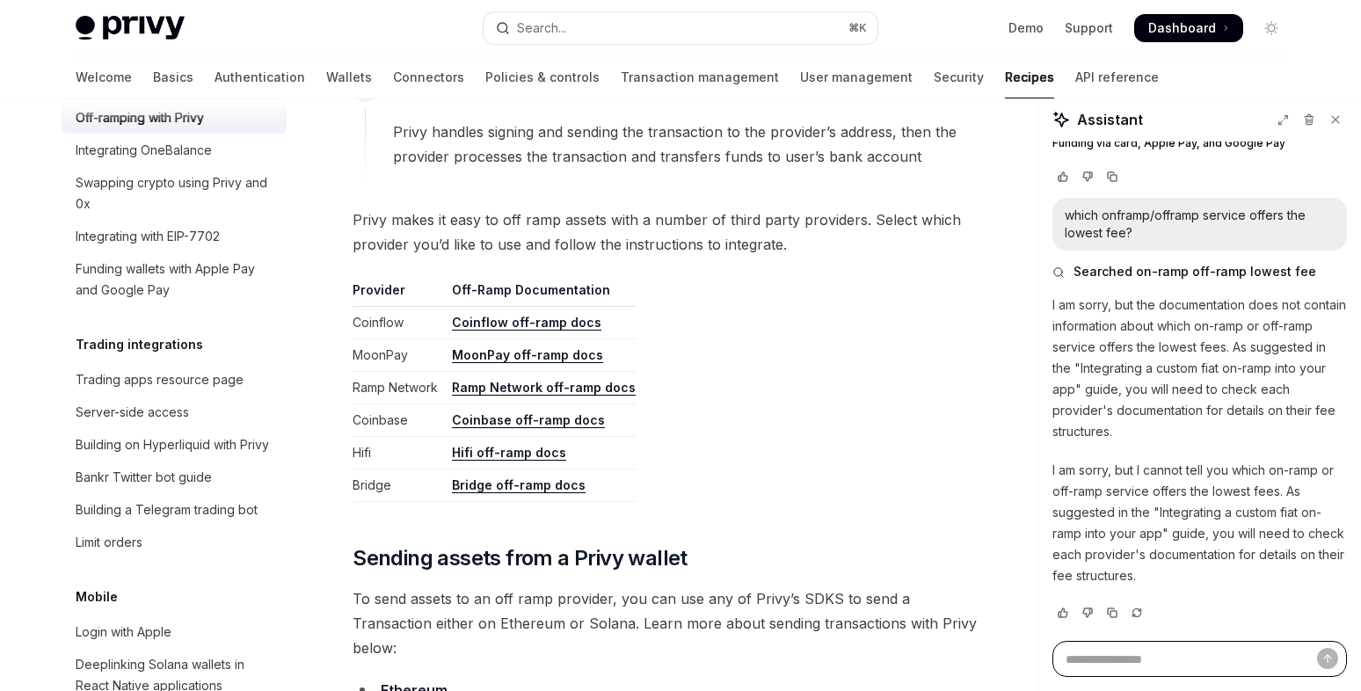
scroll to position [545, 0]
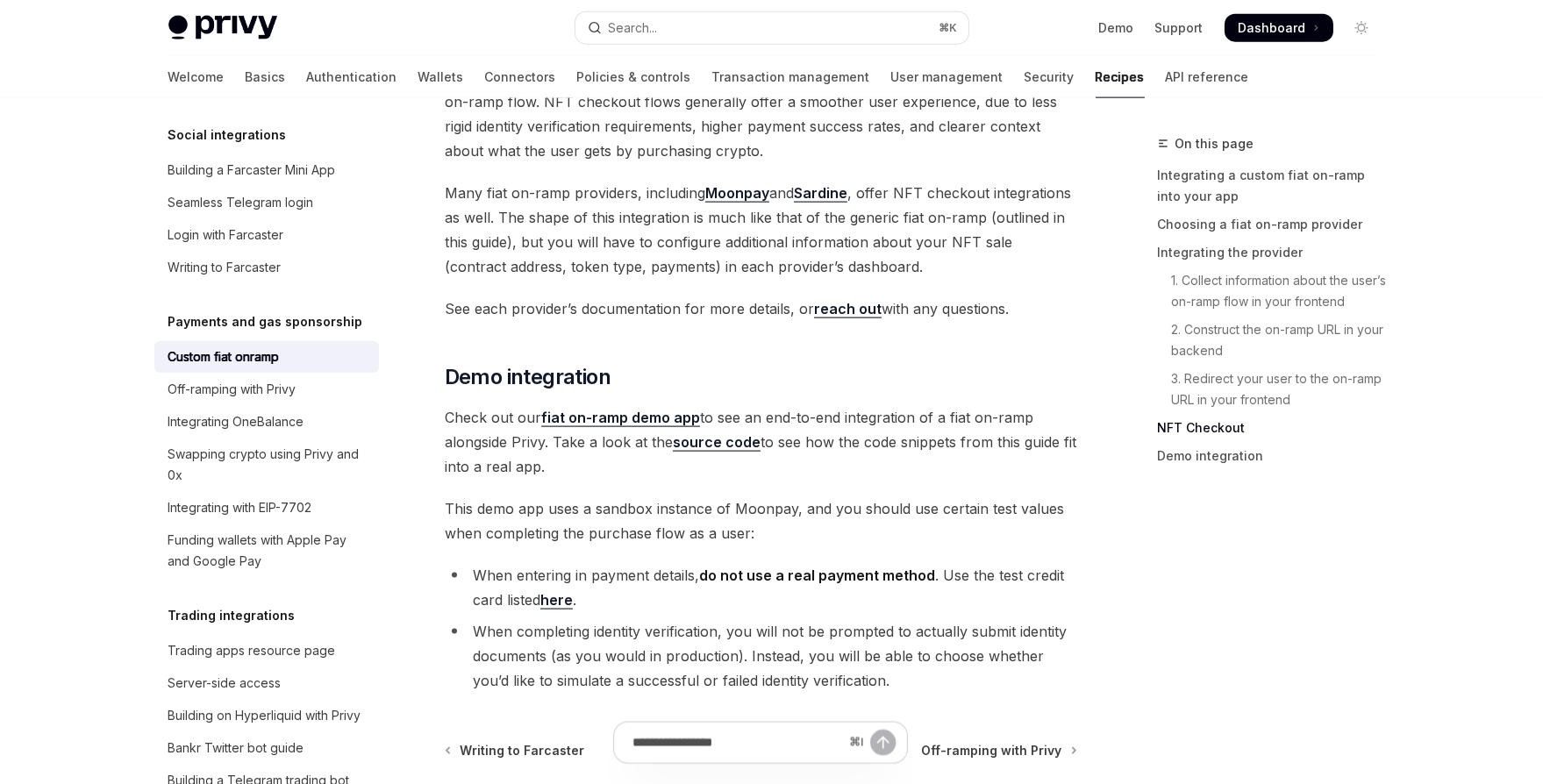
scroll to position [6397, 0]
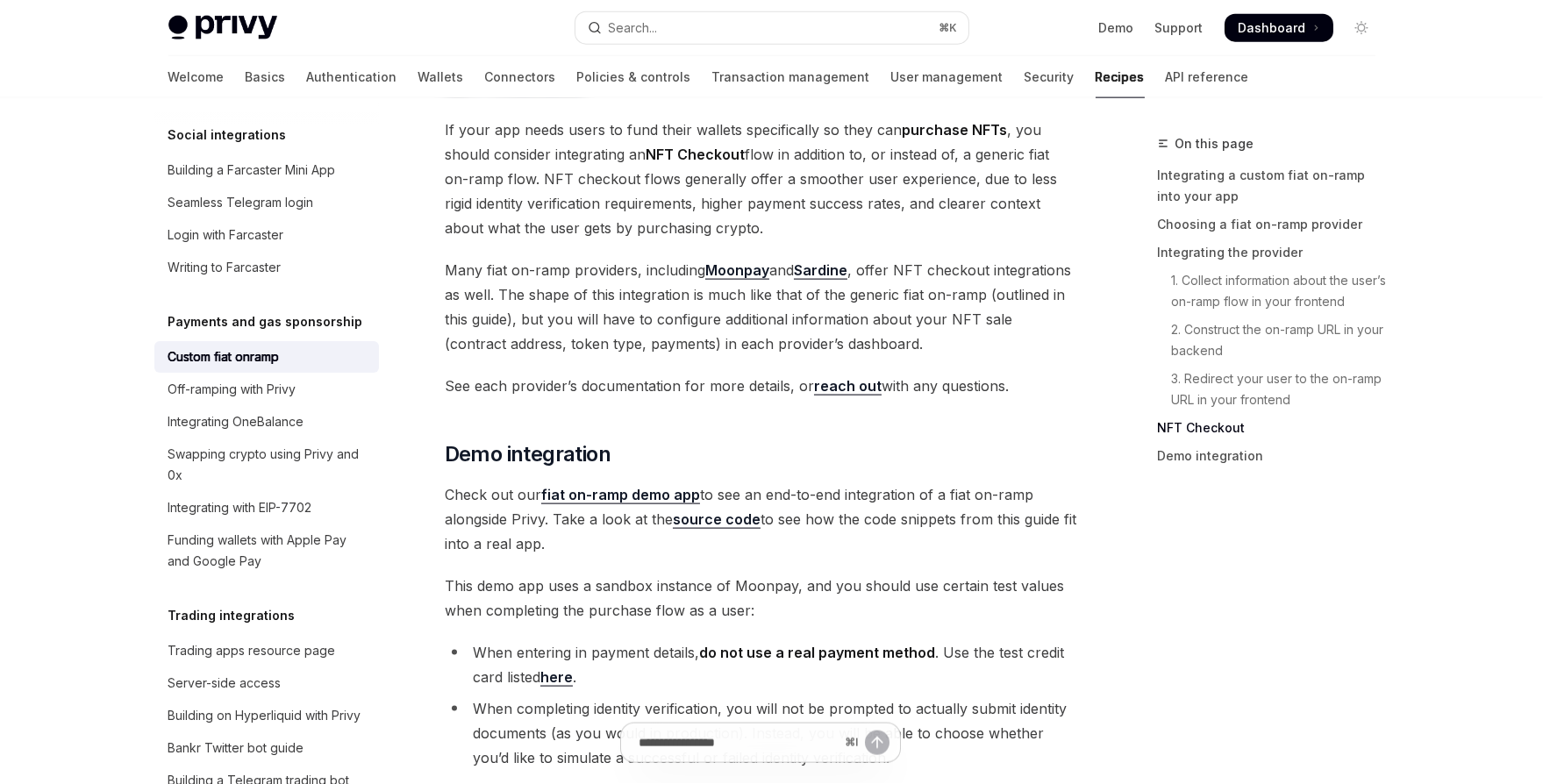
scroll to position [6145, 0]
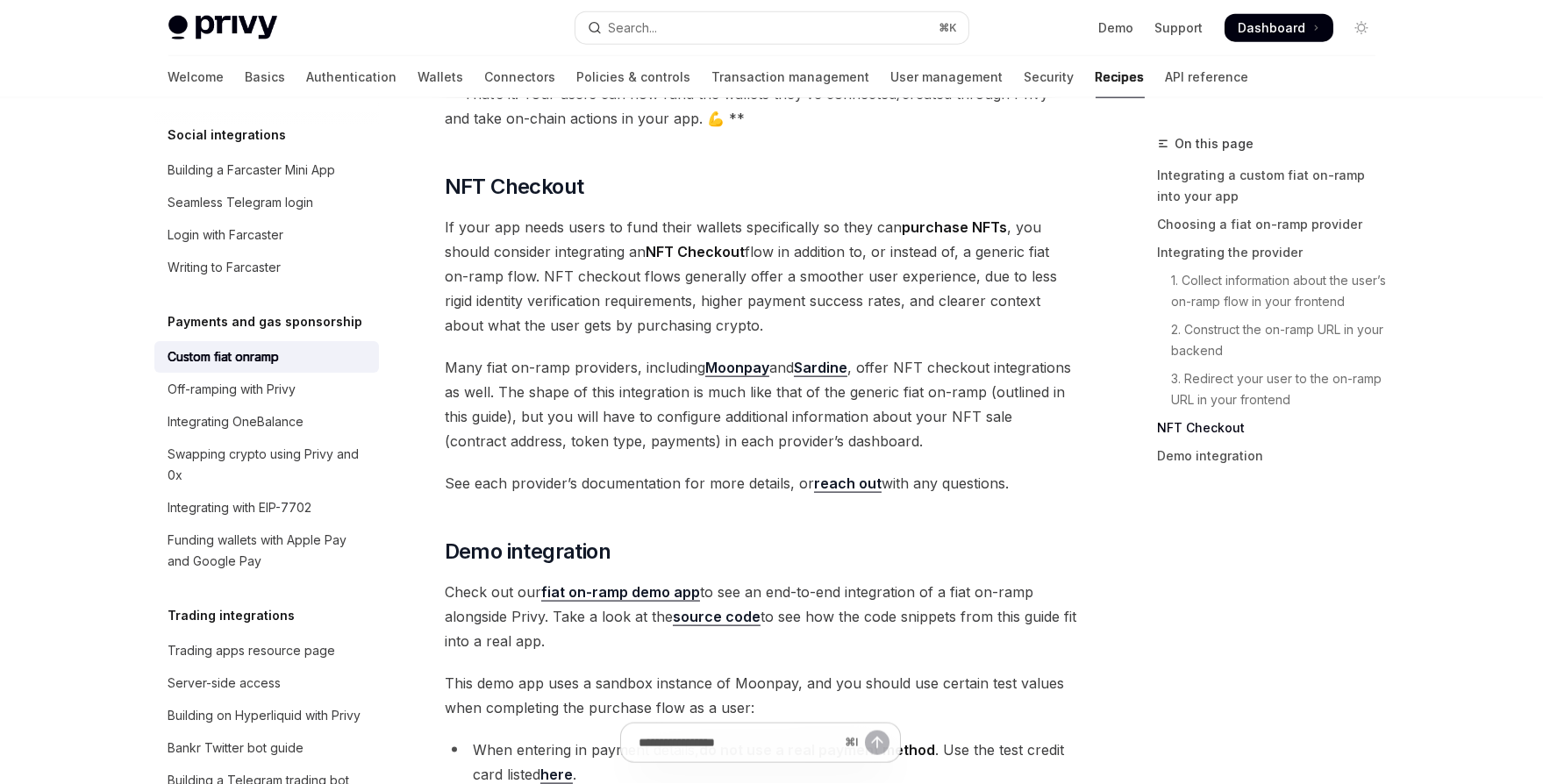
click at [742, 358] on link "Moonpay" at bounding box center [738, 367] width 64 height 18
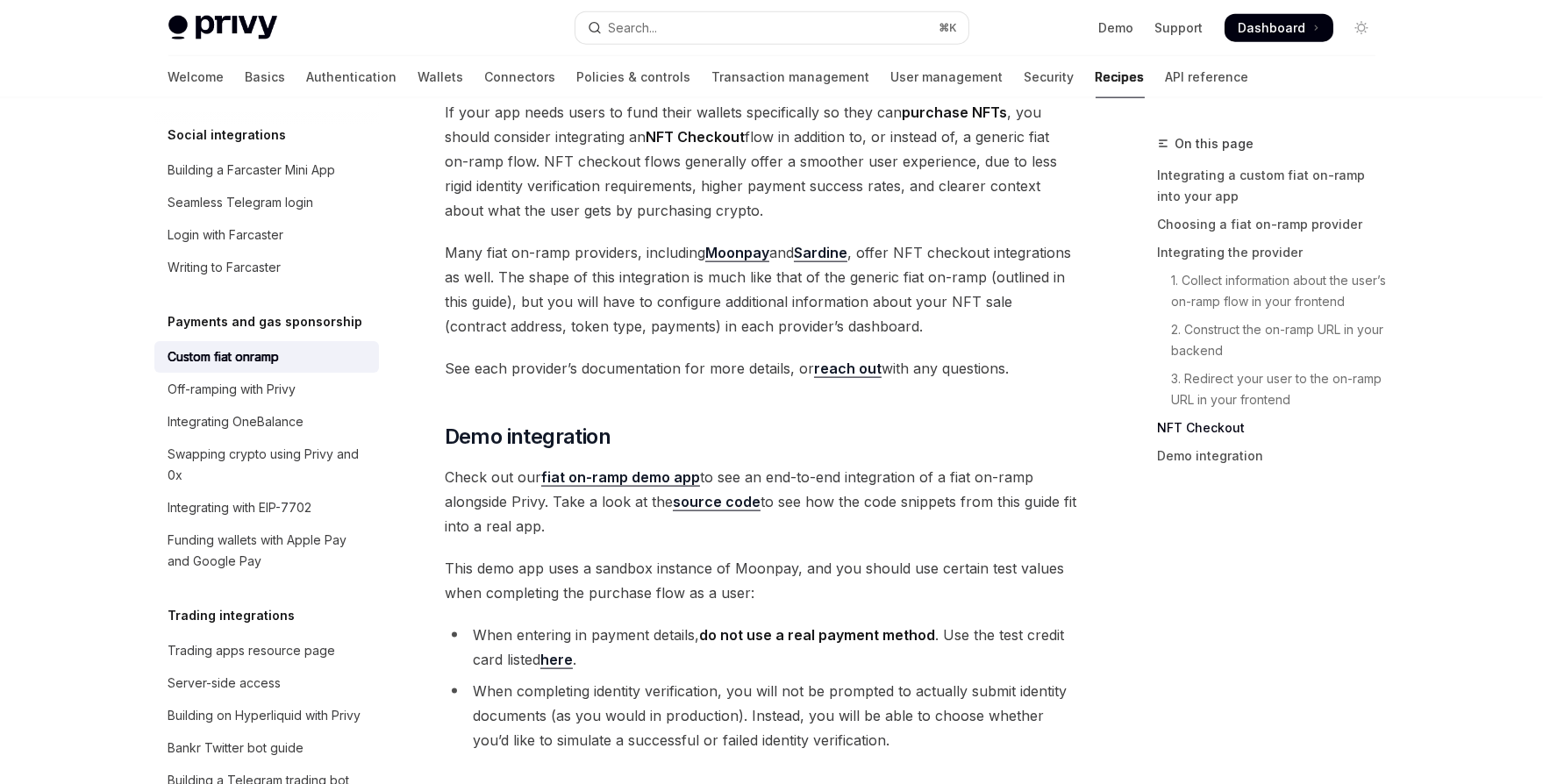
scroll to position [6397, 0]
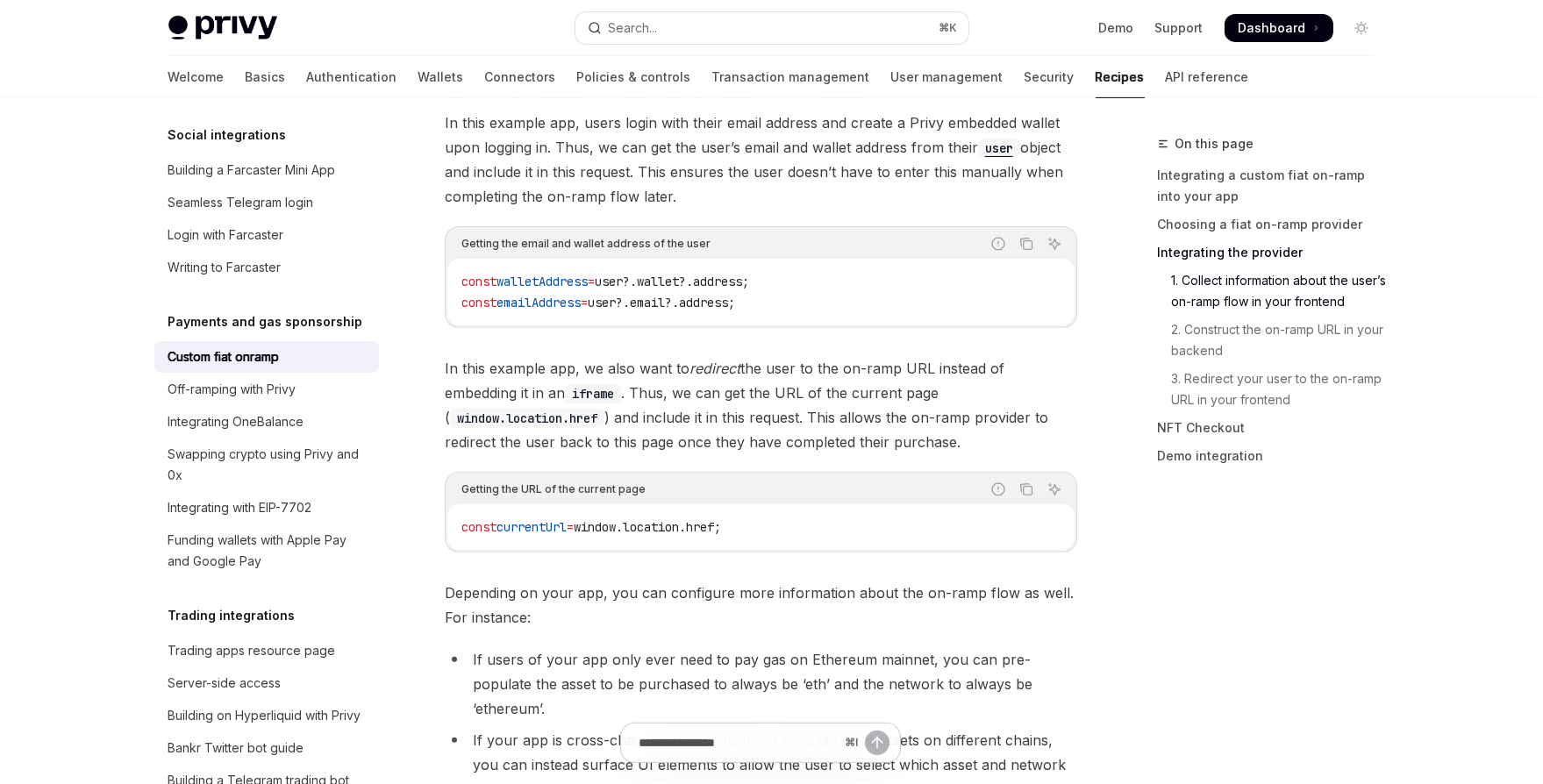
drag, startPoint x: 1282, startPoint y: 235, endPoint x: 1269, endPoint y: 248, distance: 18.4
click at [1281, 236] on link "Choosing a fiat on-ramp provider" at bounding box center [1274, 224] width 232 height 28
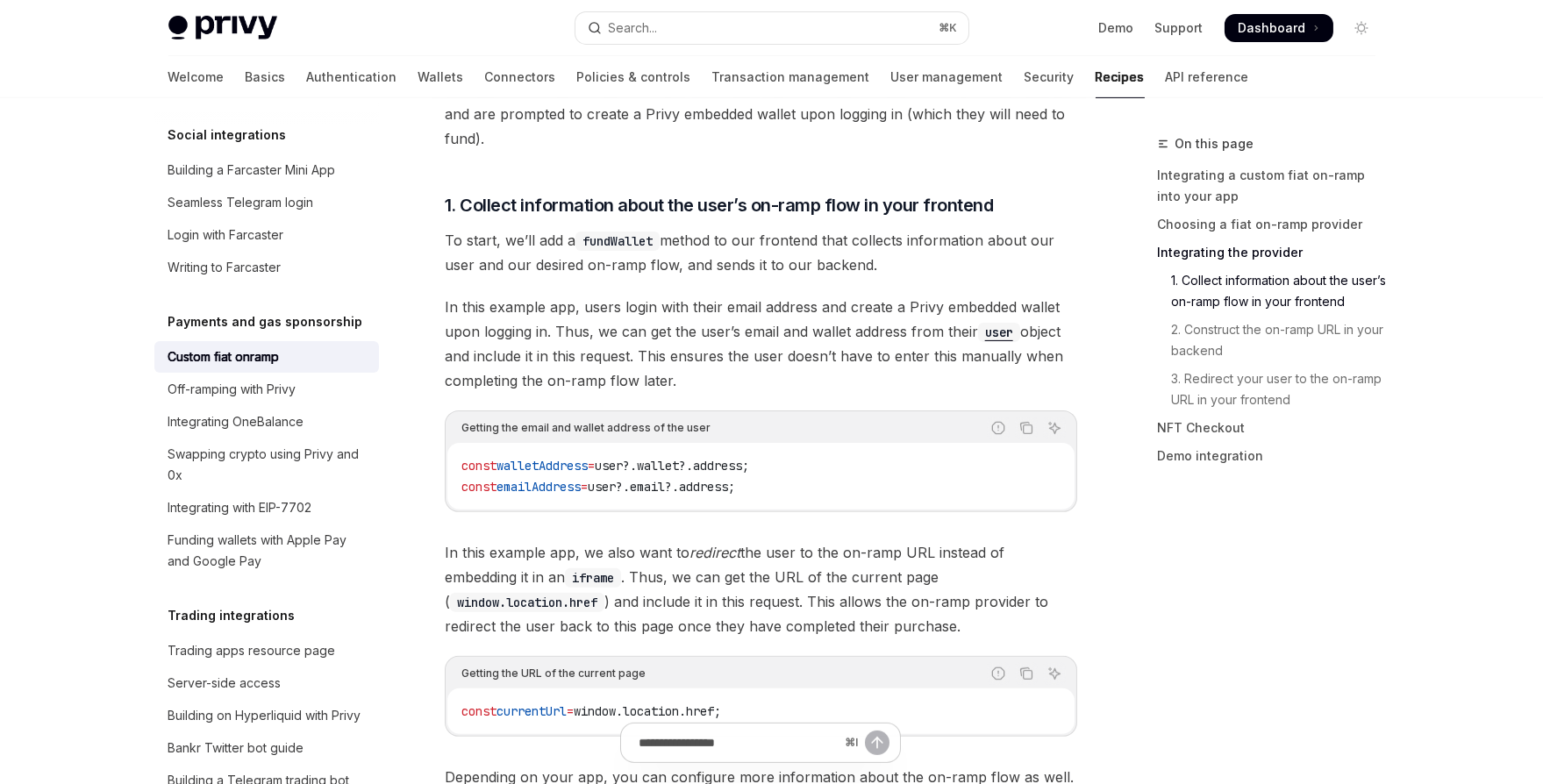
click at [1268, 248] on link "Integrating the provider" at bounding box center [1274, 252] width 232 height 28
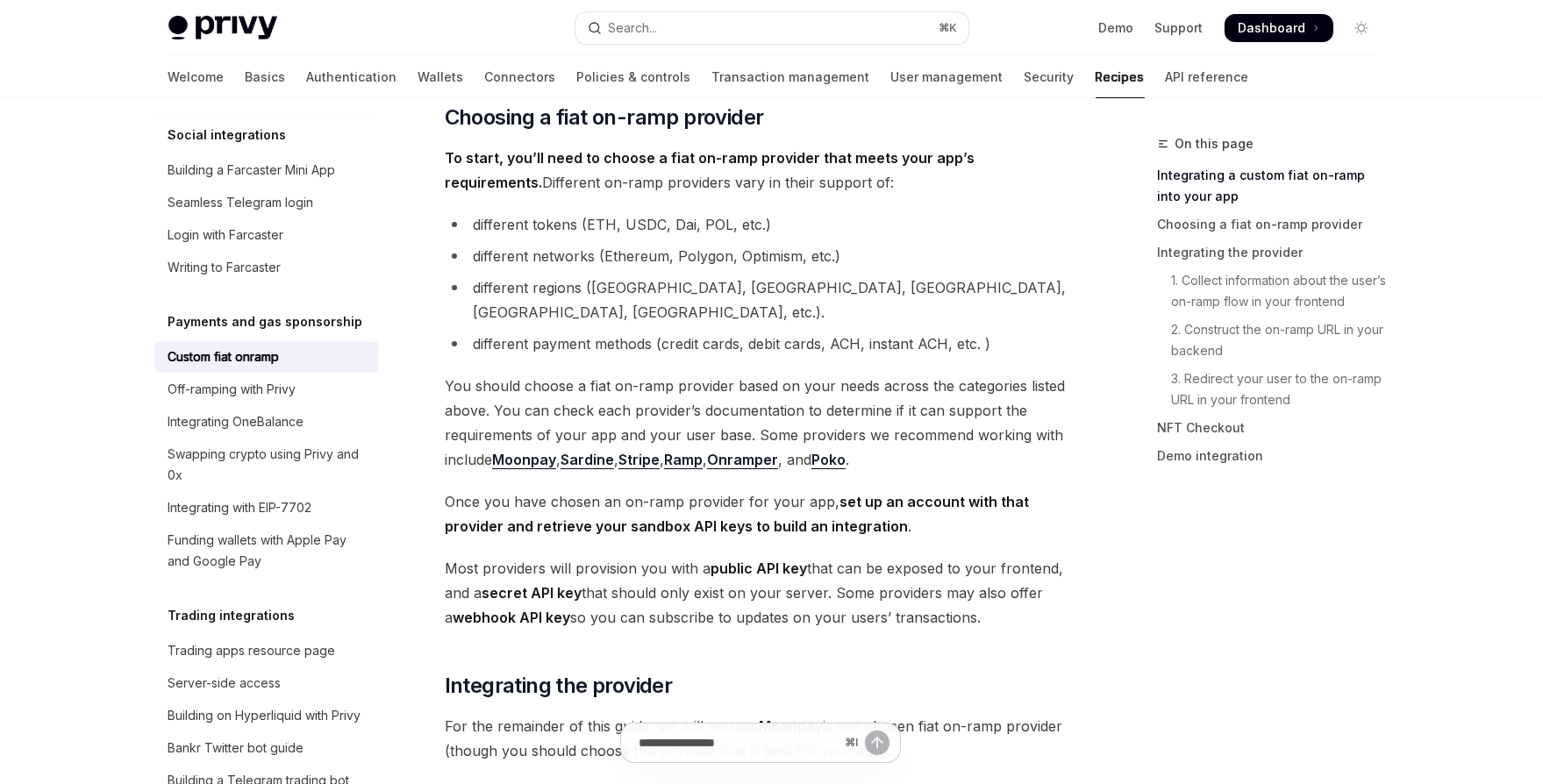
scroll to position [549, 0]
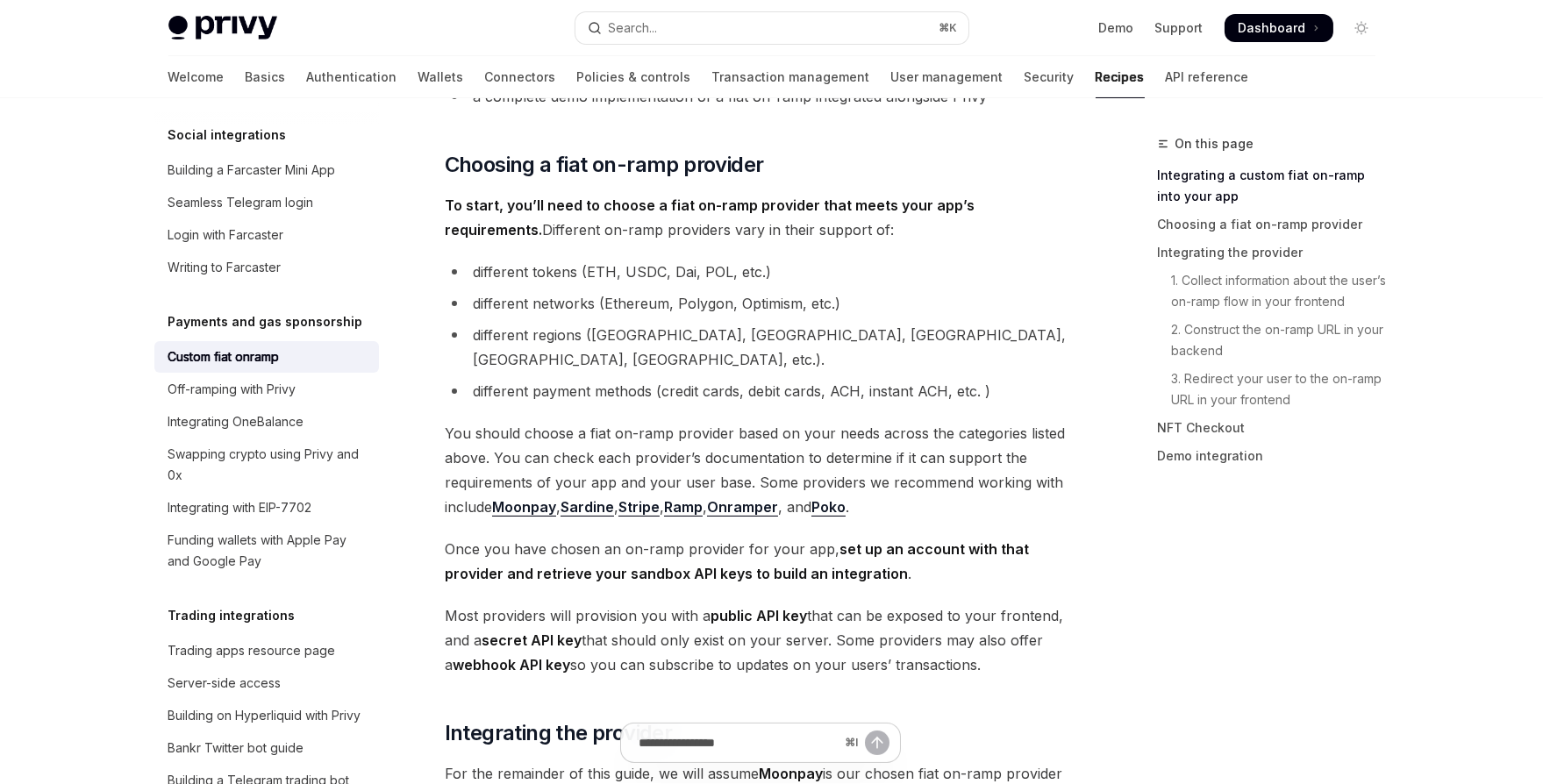
click at [684, 498] on link "Ramp" at bounding box center [683, 507] width 39 height 18
